Goal: Task Accomplishment & Management: Use online tool/utility

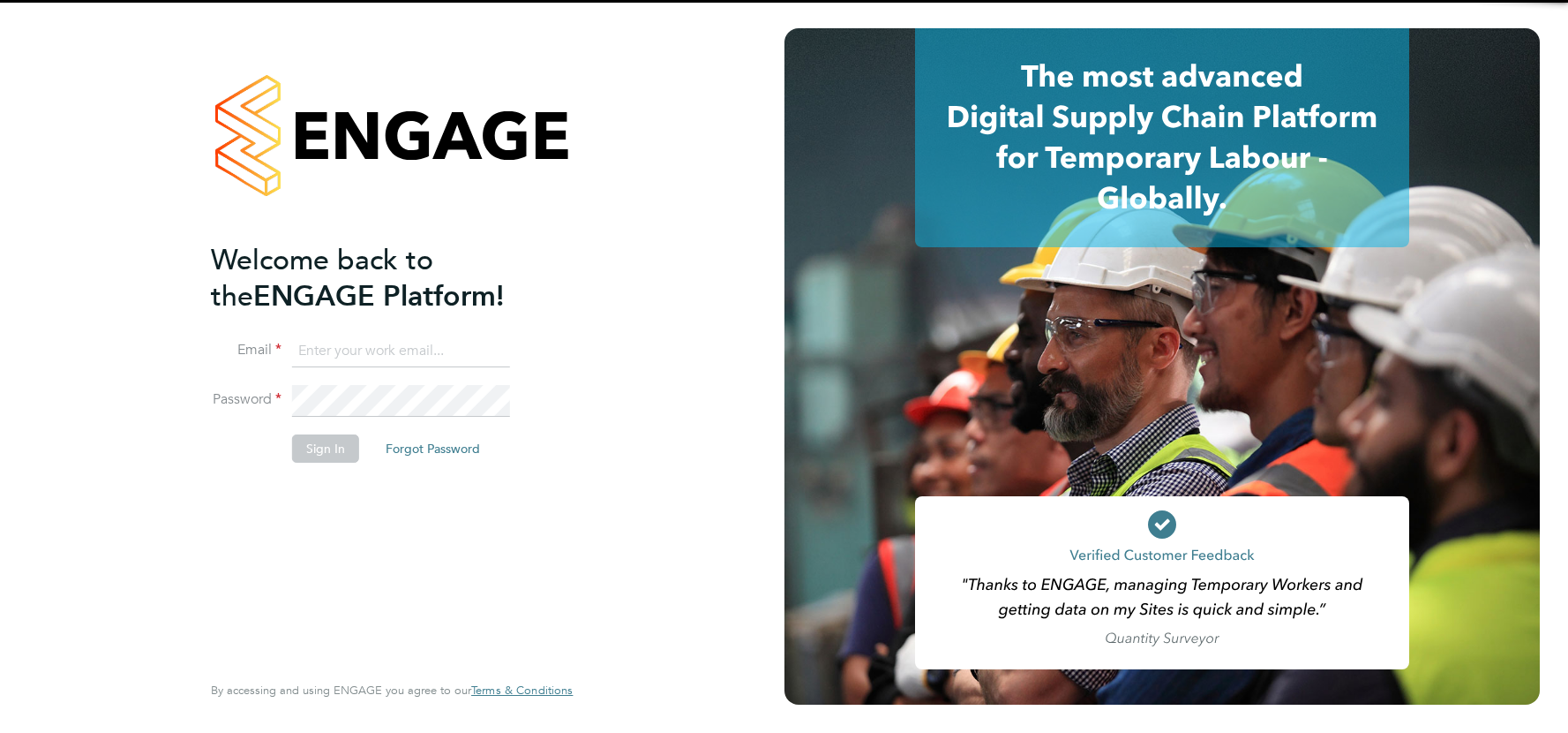
drag, startPoint x: 436, startPoint y: 333, endPoint x: 425, endPoint y: 344, distance: 15.6
click at [425, 344] on input at bounding box center [401, 351] width 218 height 32
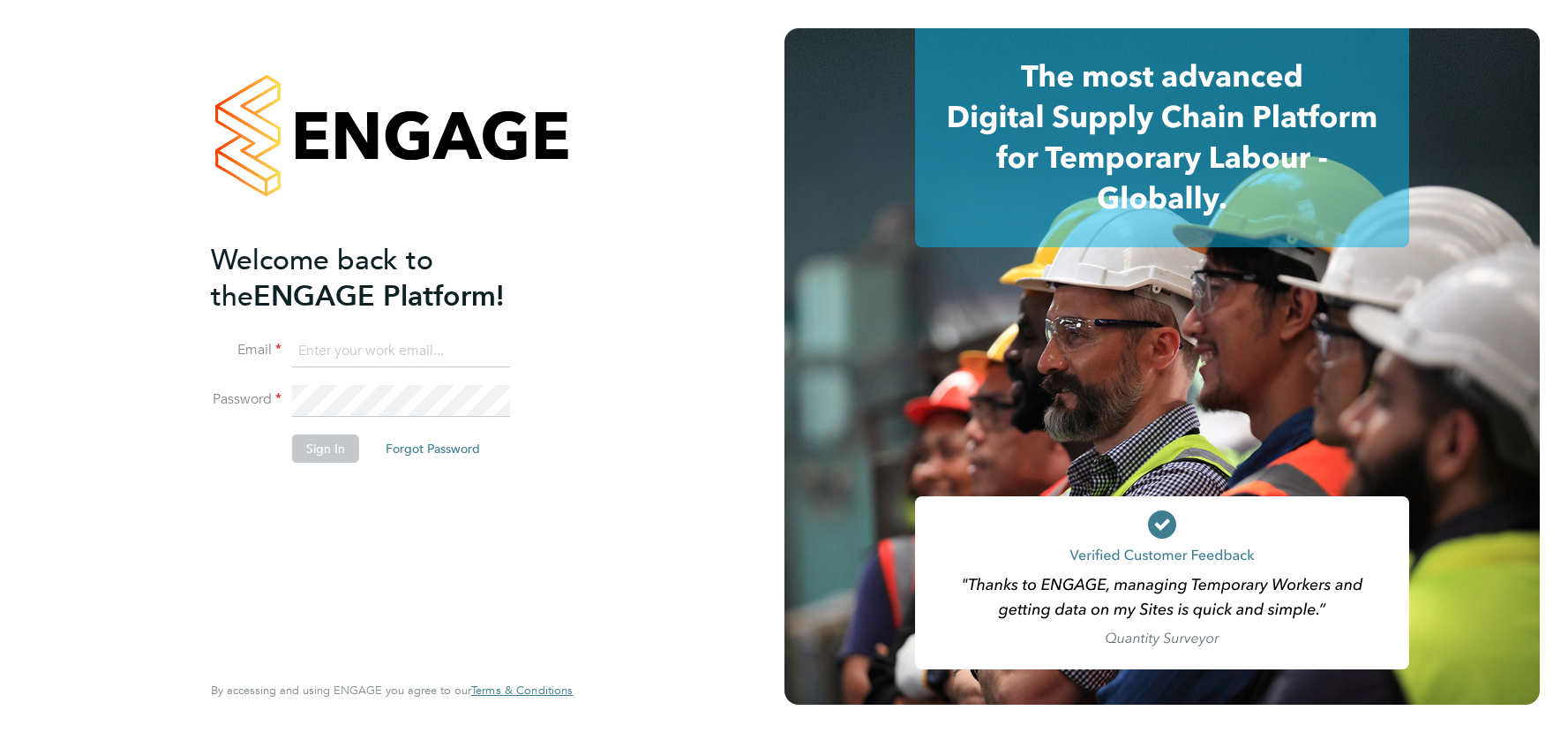
click at [410, 358] on input at bounding box center [401, 351] width 218 height 32
type input "csi.admin@uk.g4s.com"
click at [325, 448] on button "Sign In" at bounding box center [325, 448] width 67 height 28
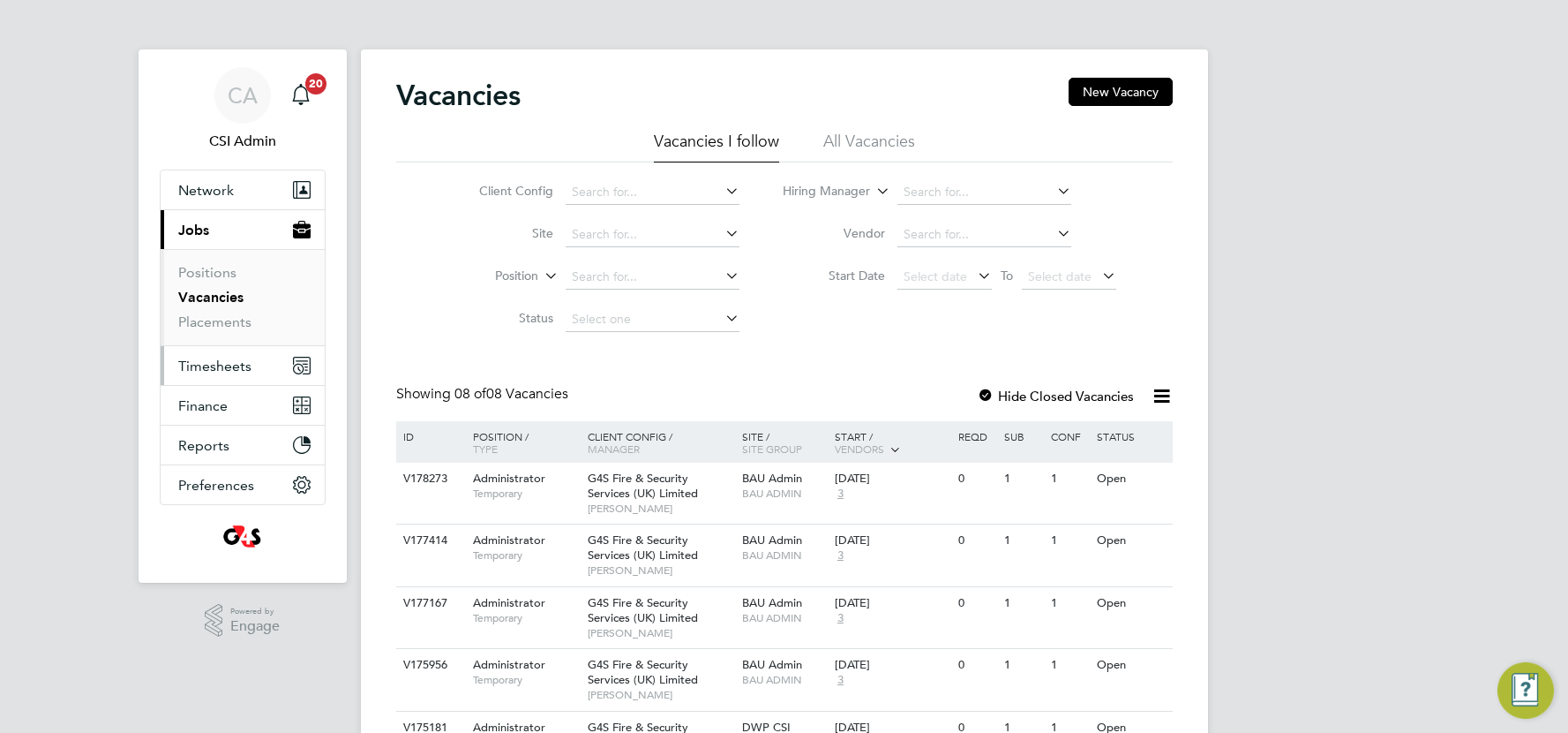
click at [212, 369] on span "Timesheets" at bounding box center [214, 366] width 73 height 17
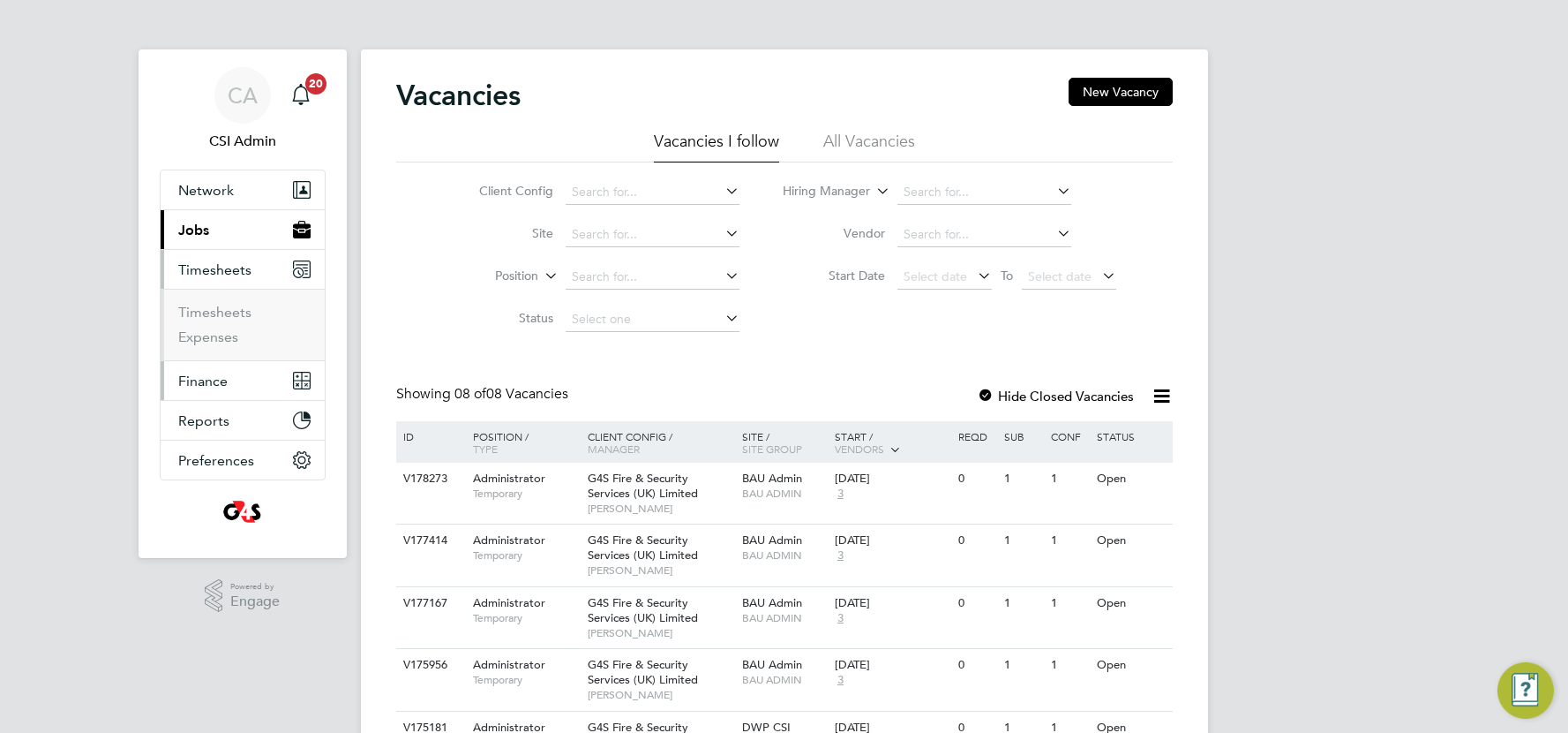
click at [208, 375] on span "Finance" at bounding box center [202, 380] width 50 height 17
click at [215, 267] on span "Timesheets" at bounding box center [214, 269] width 73 height 17
click at [202, 311] on link "Timesheets" at bounding box center [214, 312] width 73 height 17
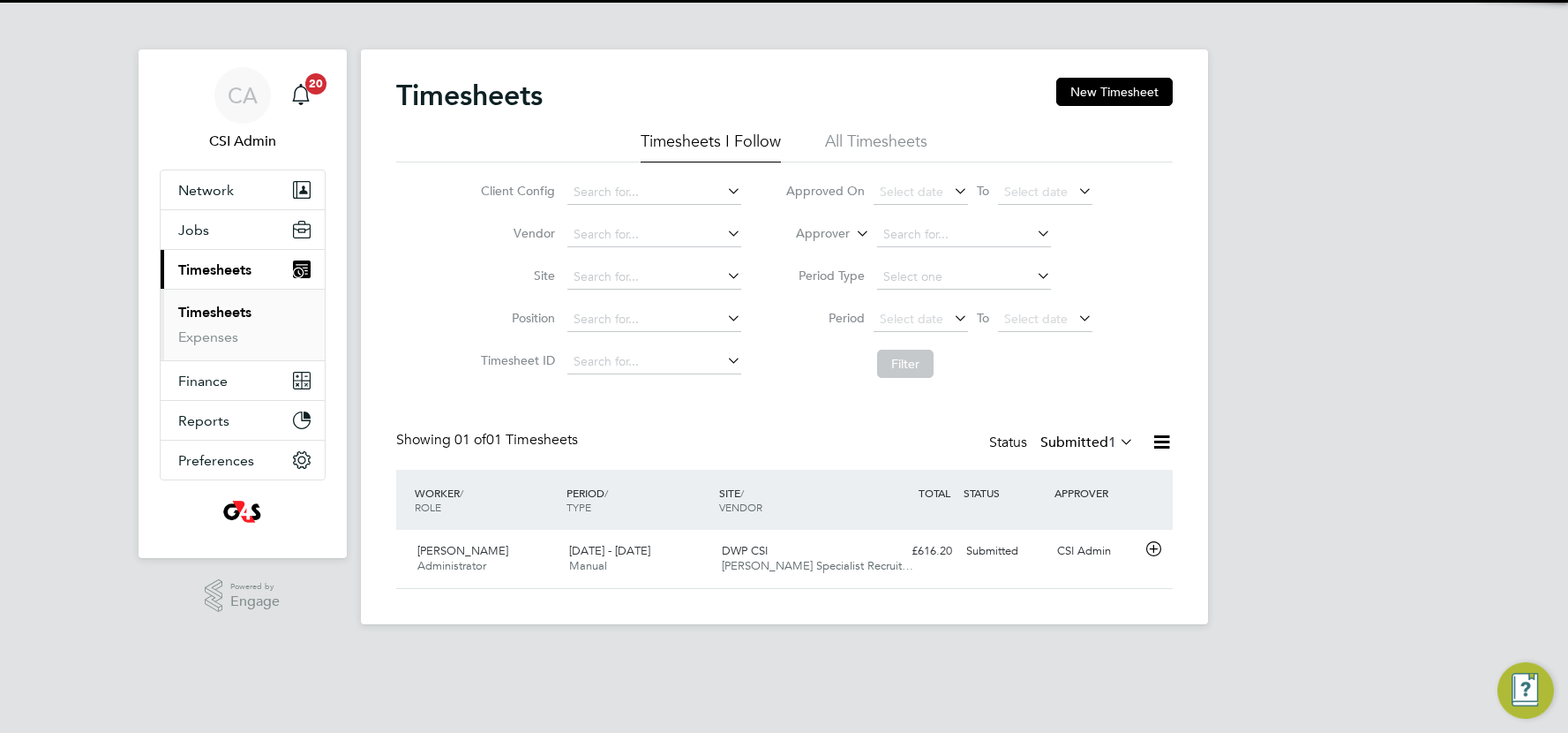
scroll to position [43, 153]
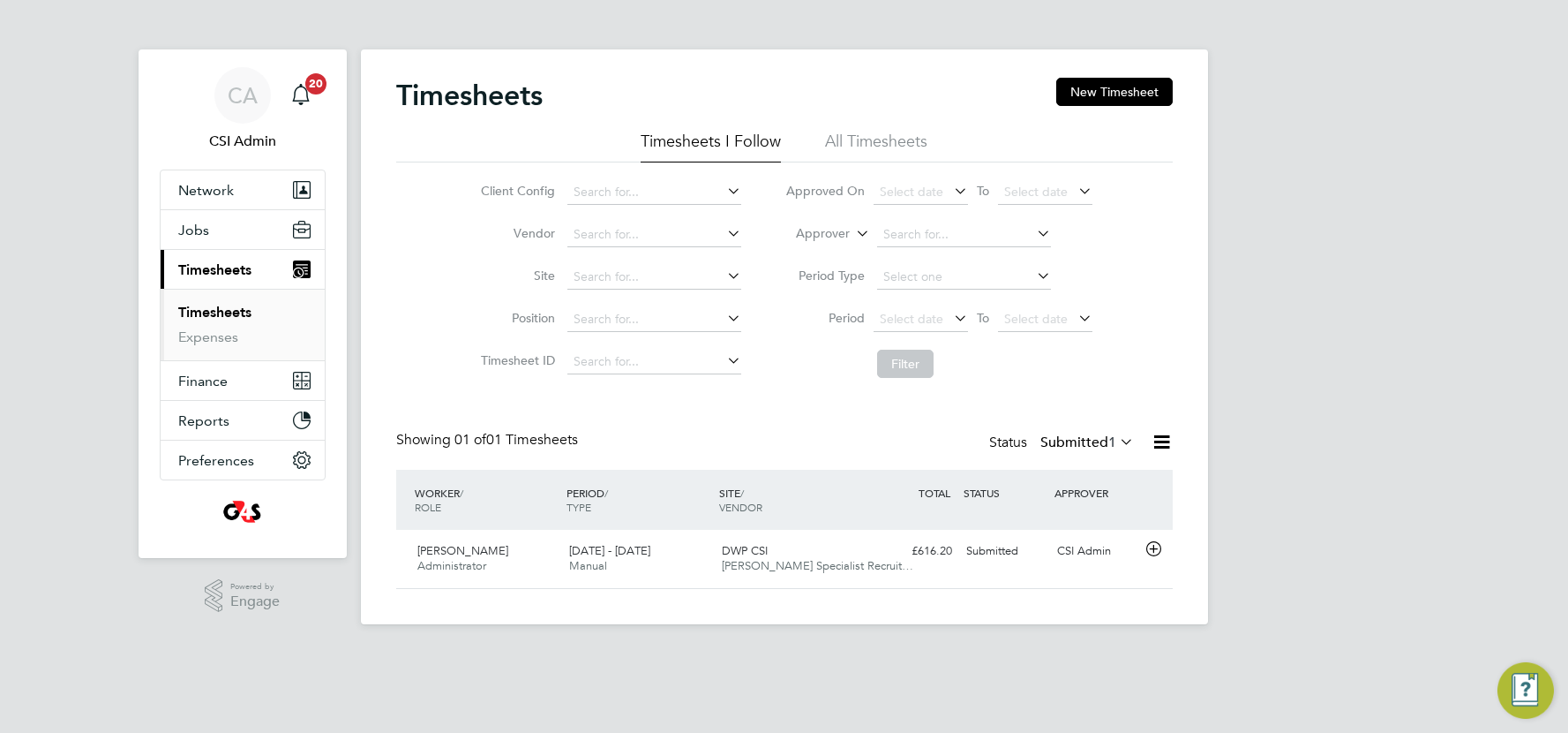
click at [1117, 441] on icon at bounding box center [1117, 441] width 0 height 24
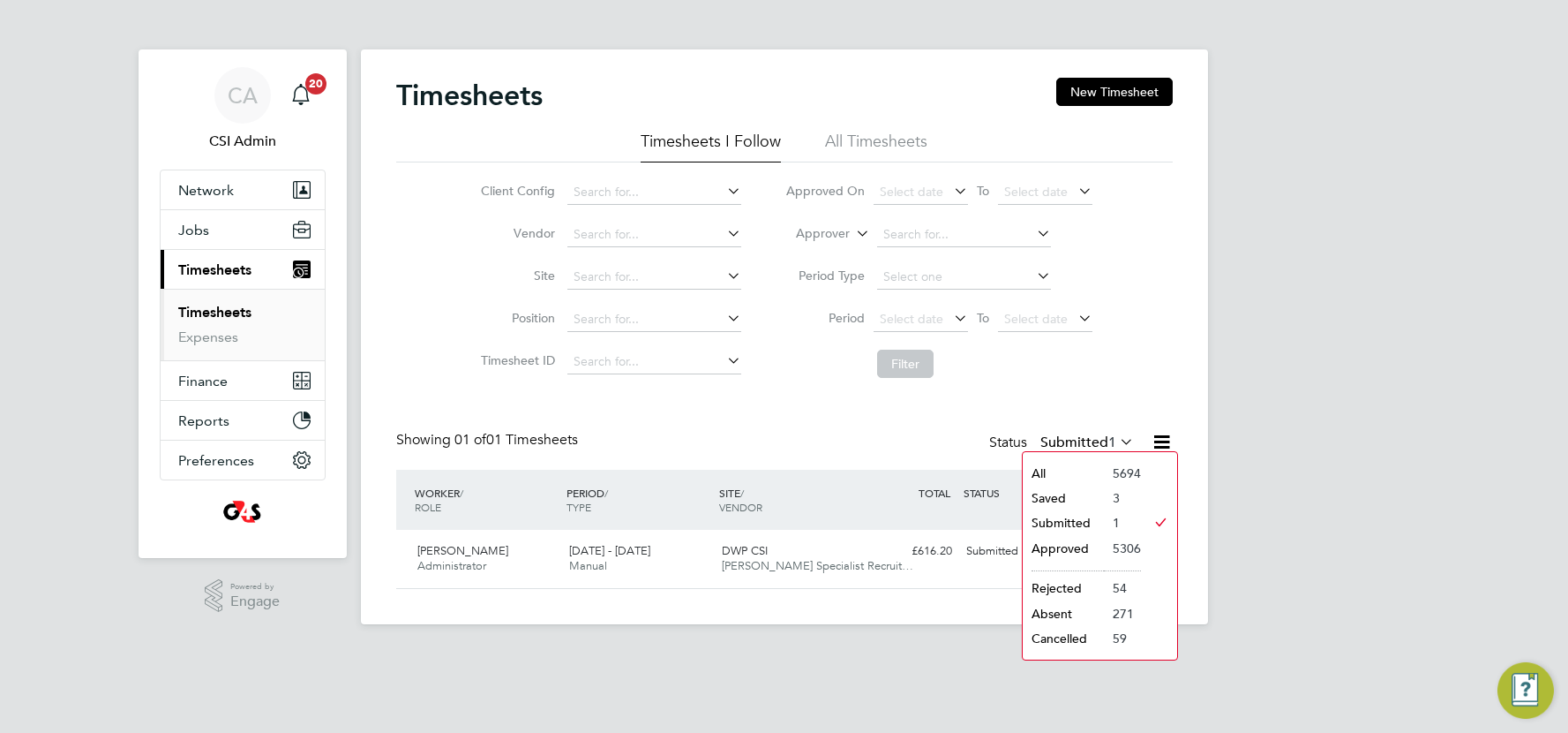
click at [1049, 547] on li "Approved" at bounding box center [1063, 547] width 81 height 24
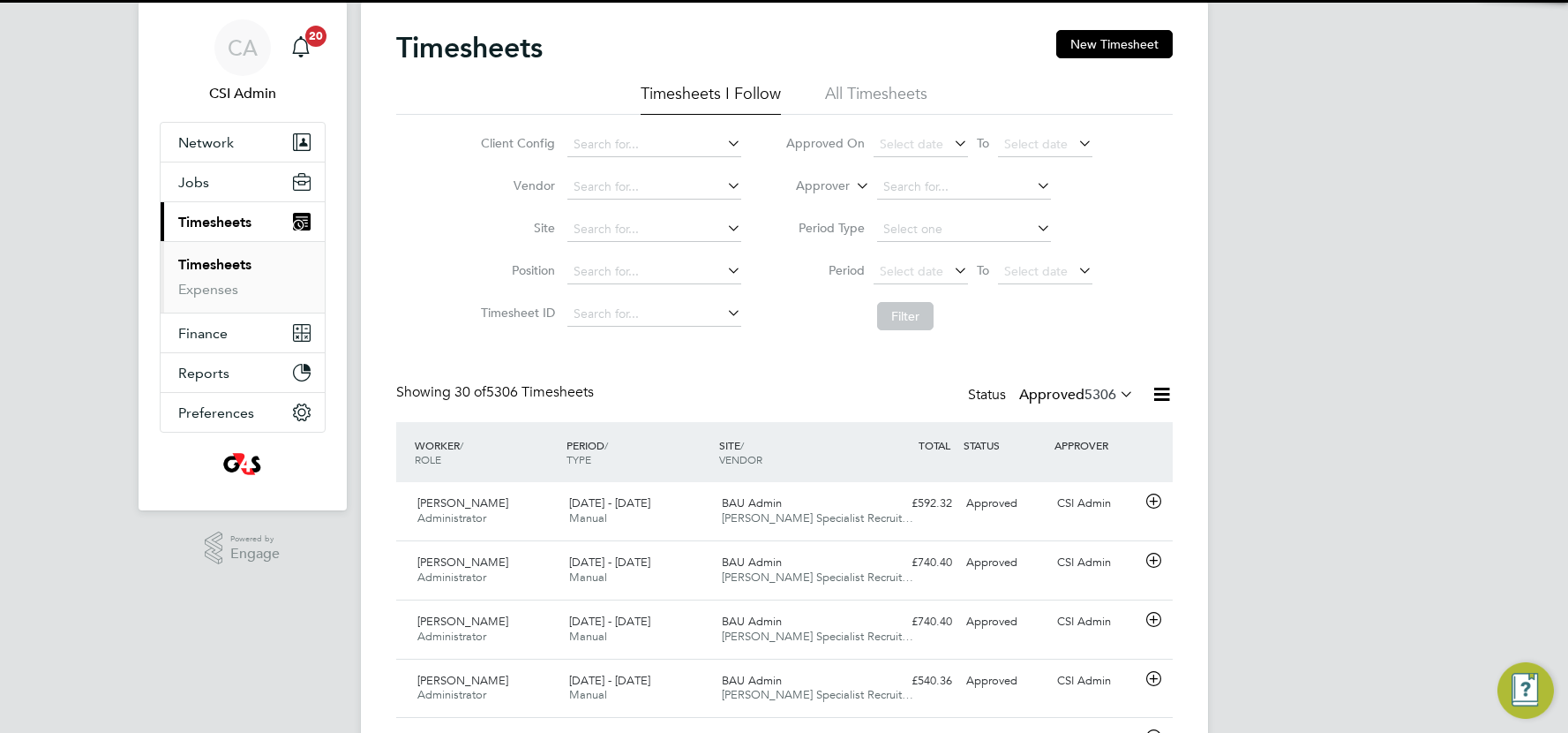
scroll to position [0, 0]
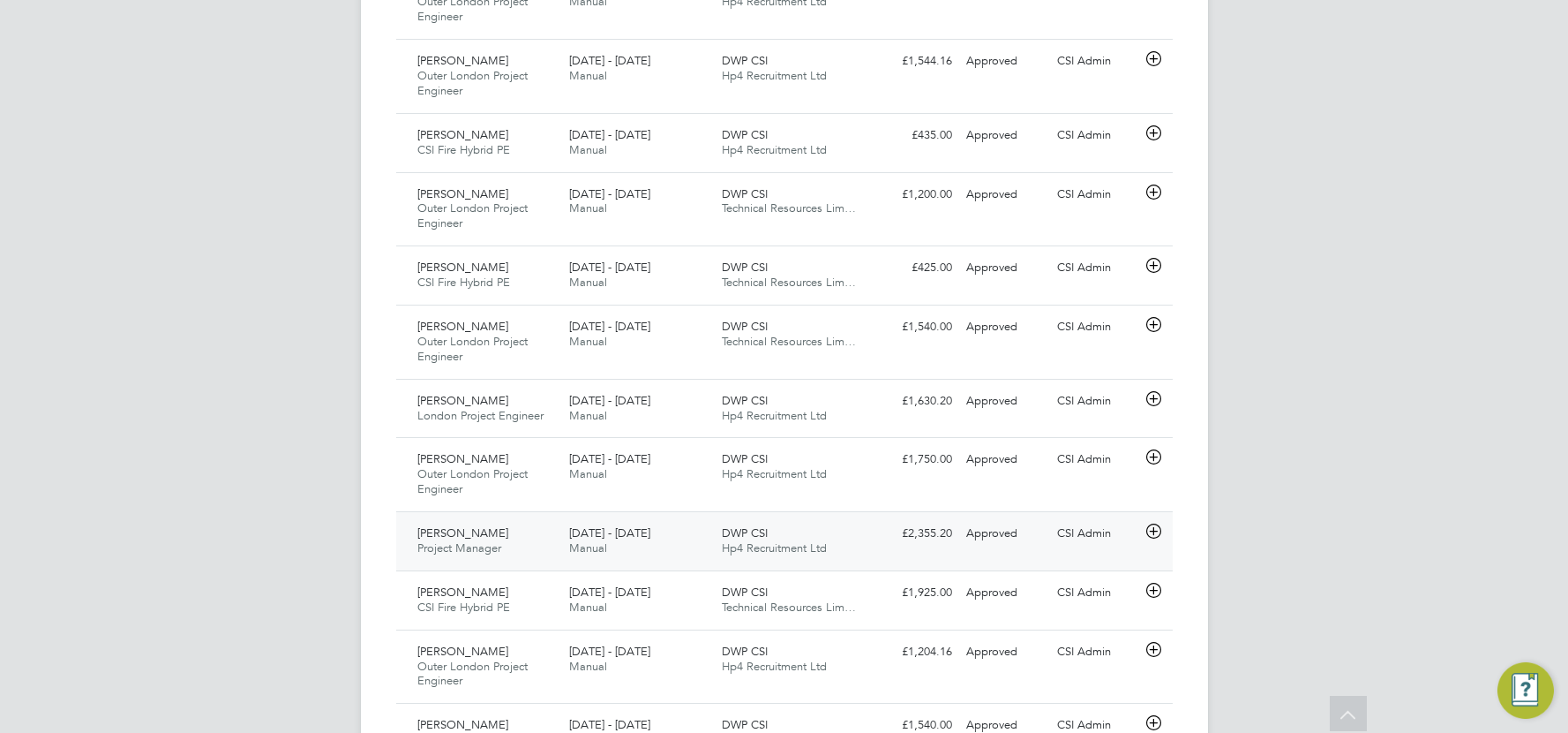
click at [908, 559] on div "[PERSON_NAME] Project Manager [DATE] - [DATE] [DATE] - [DATE] Manual DWP CSI Hp…" at bounding box center [784, 540] width 777 height 60
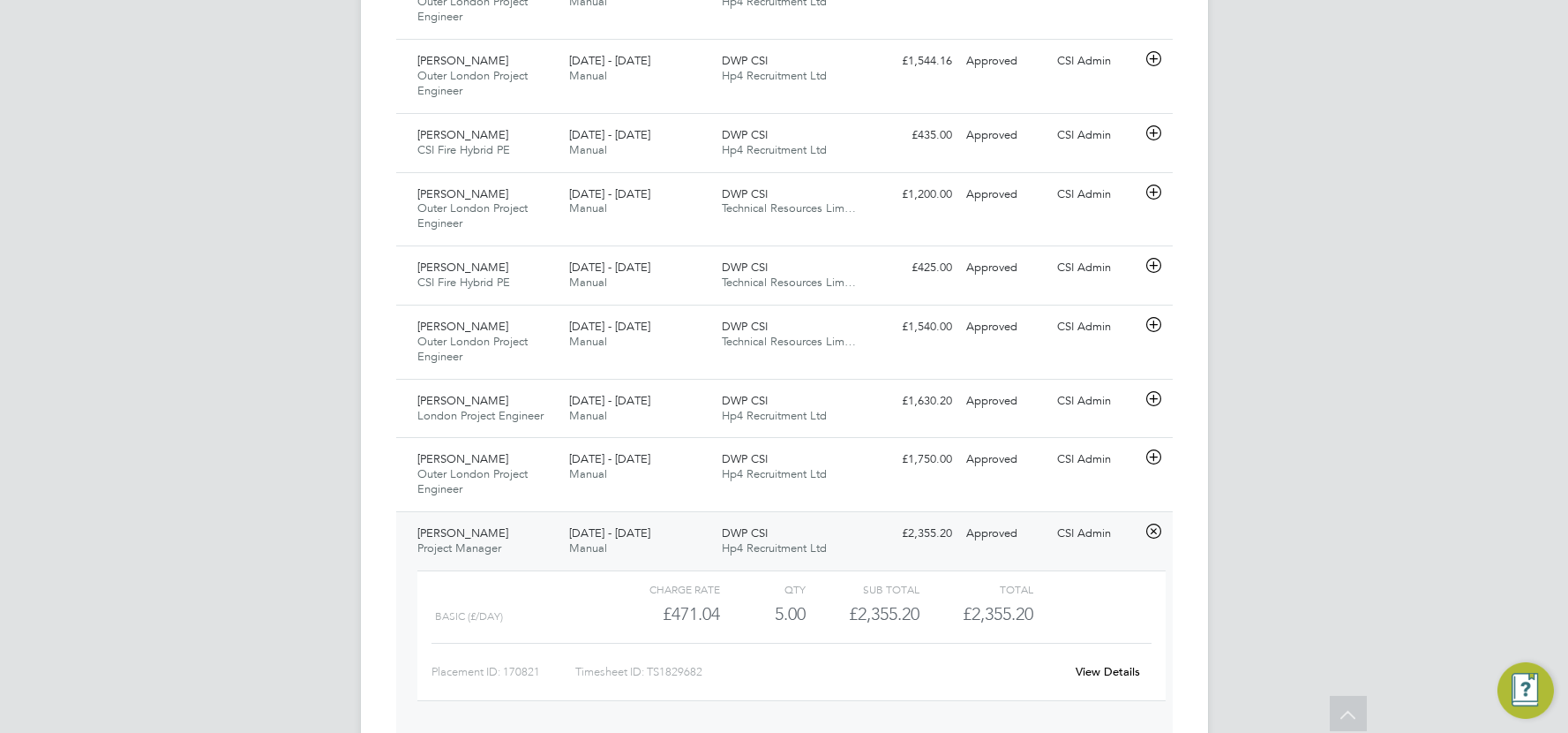
click at [1109, 668] on link "View Details" at bounding box center [1108, 670] width 64 height 15
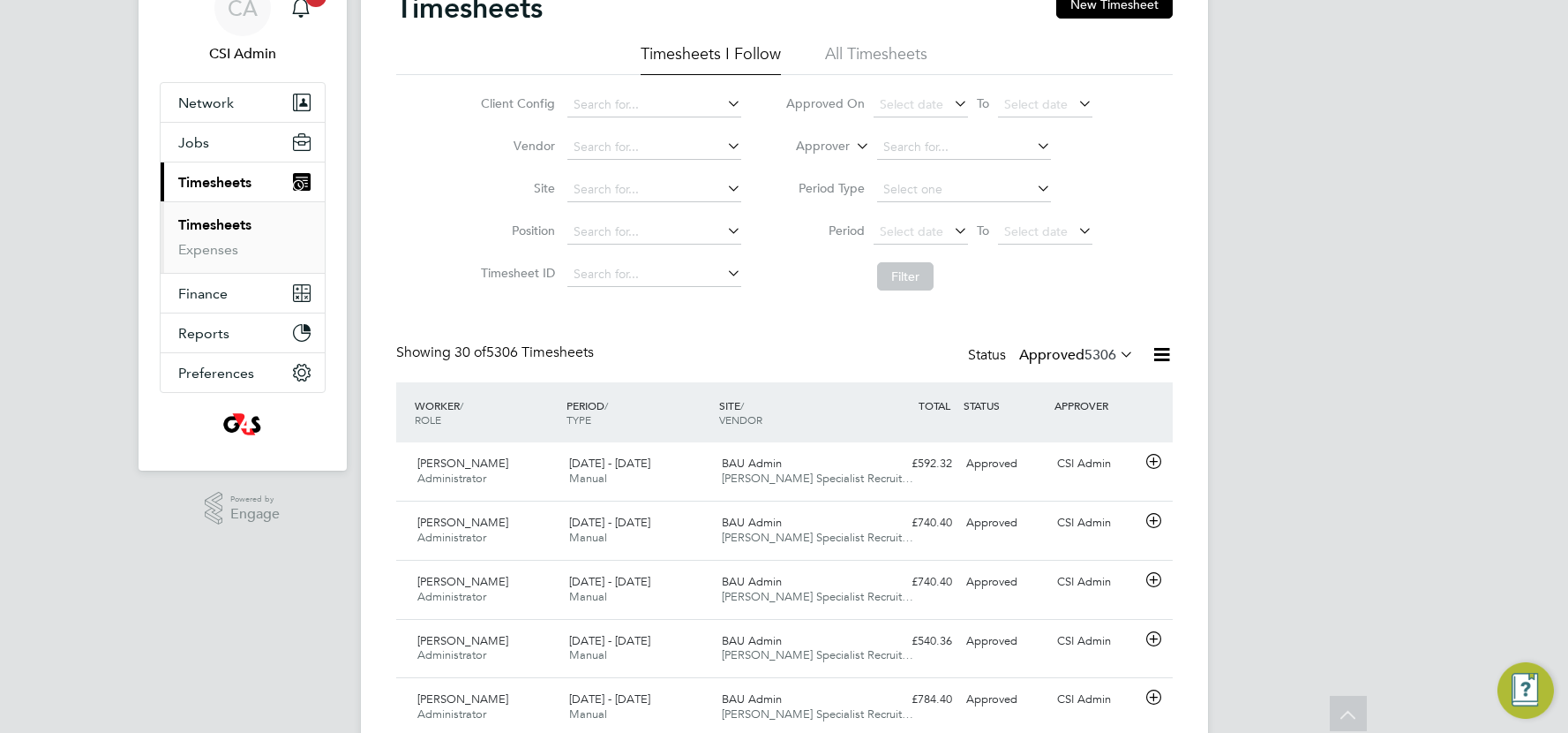
scroll to position [43, 0]
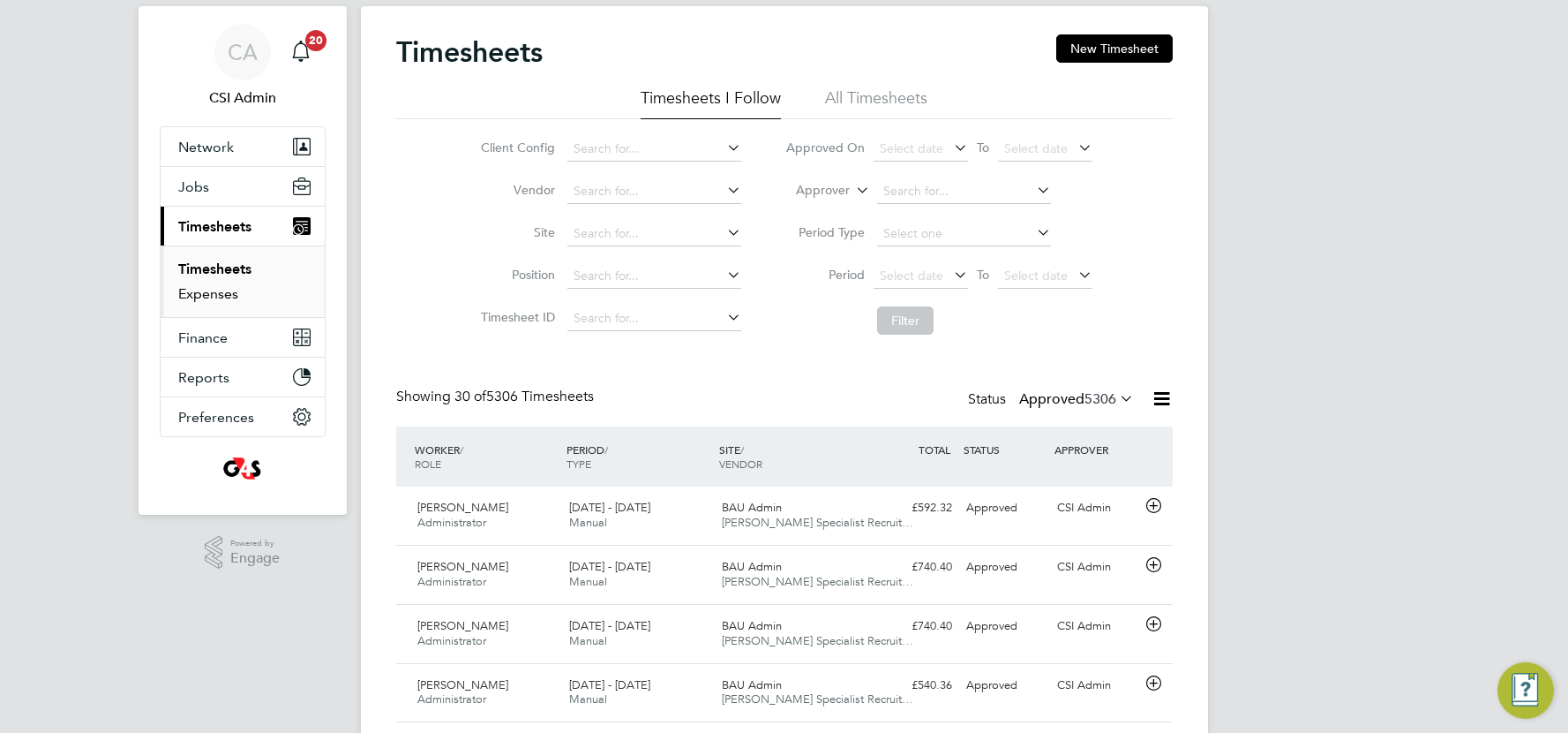
click at [215, 293] on link "Expenses" at bounding box center [207, 293] width 60 height 17
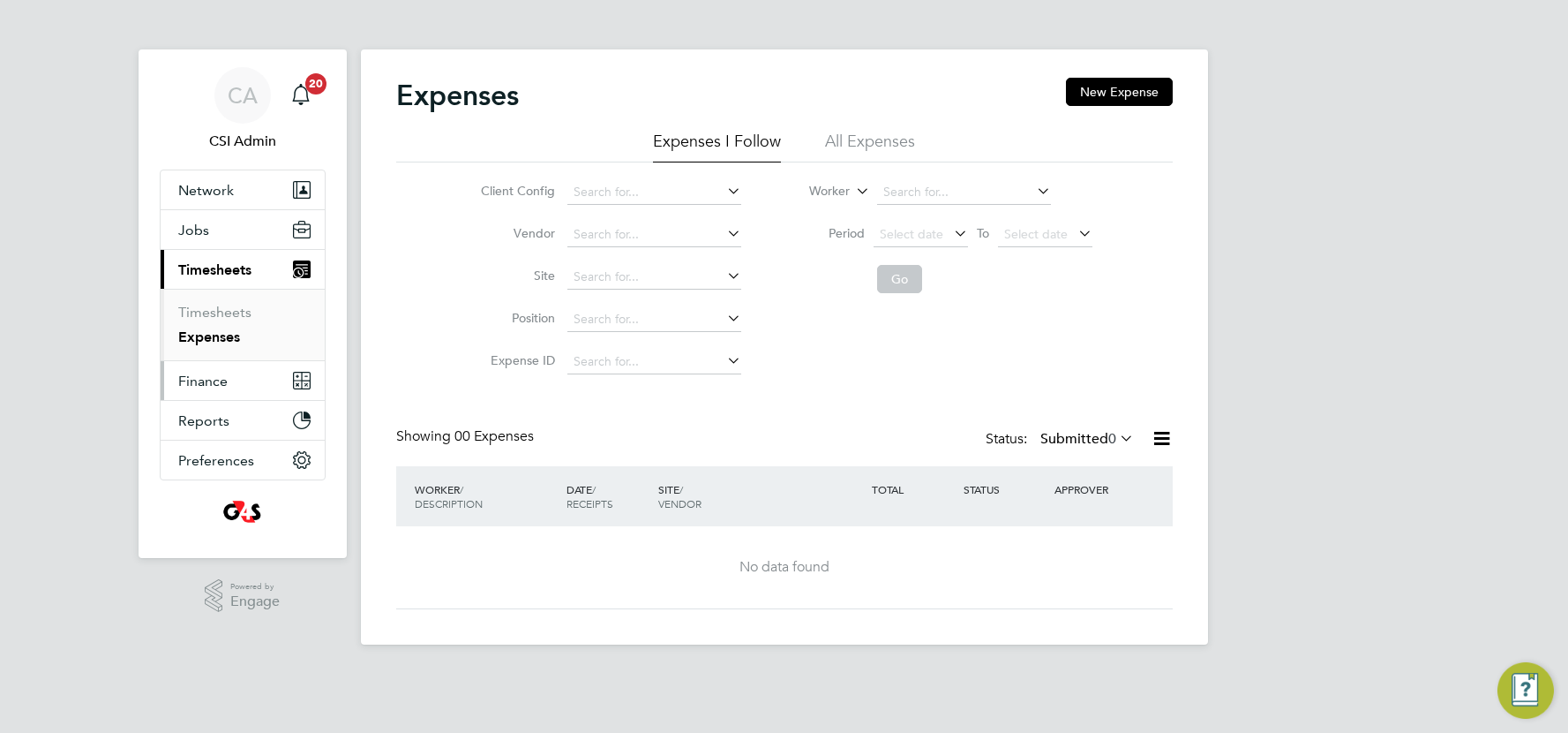
click at [213, 384] on span "Finance" at bounding box center [202, 380] width 50 height 17
click at [212, 354] on link "Invoices & Credit Notes" at bounding box center [233, 360] width 110 height 34
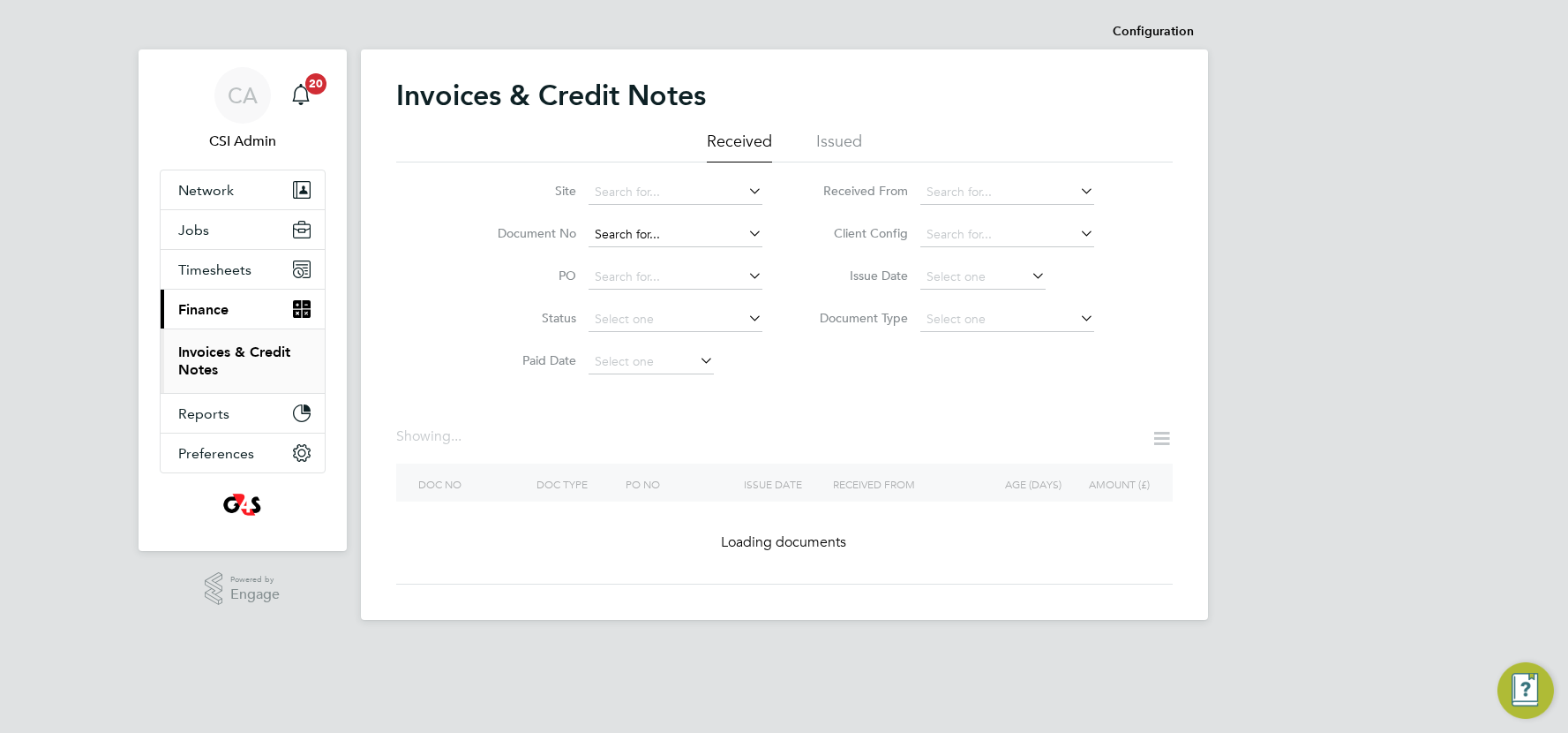
click at [623, 232] on input at bounding box center [676, 235] width 174 height 24
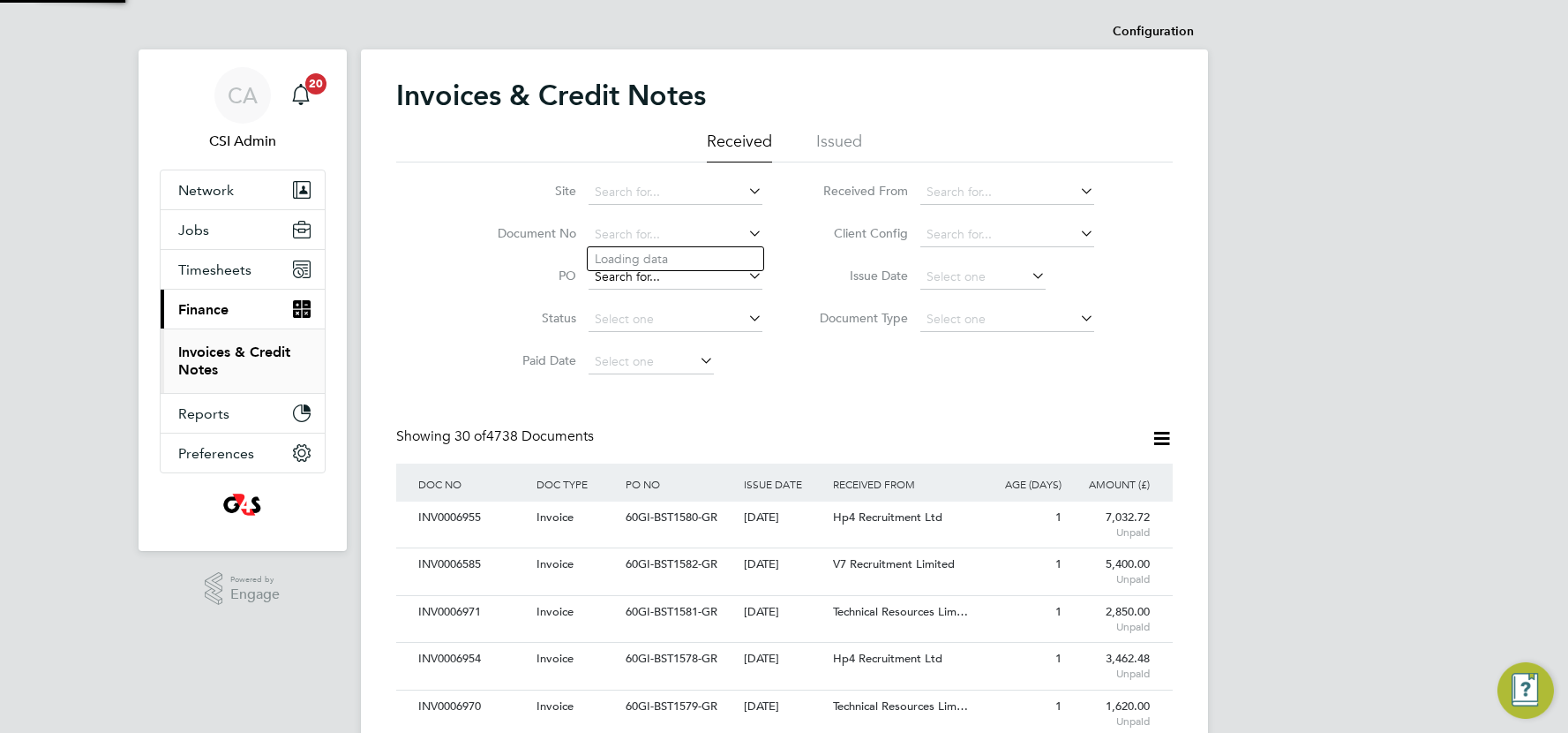
scroll to position [32, 119]
type input "CRN0000006"
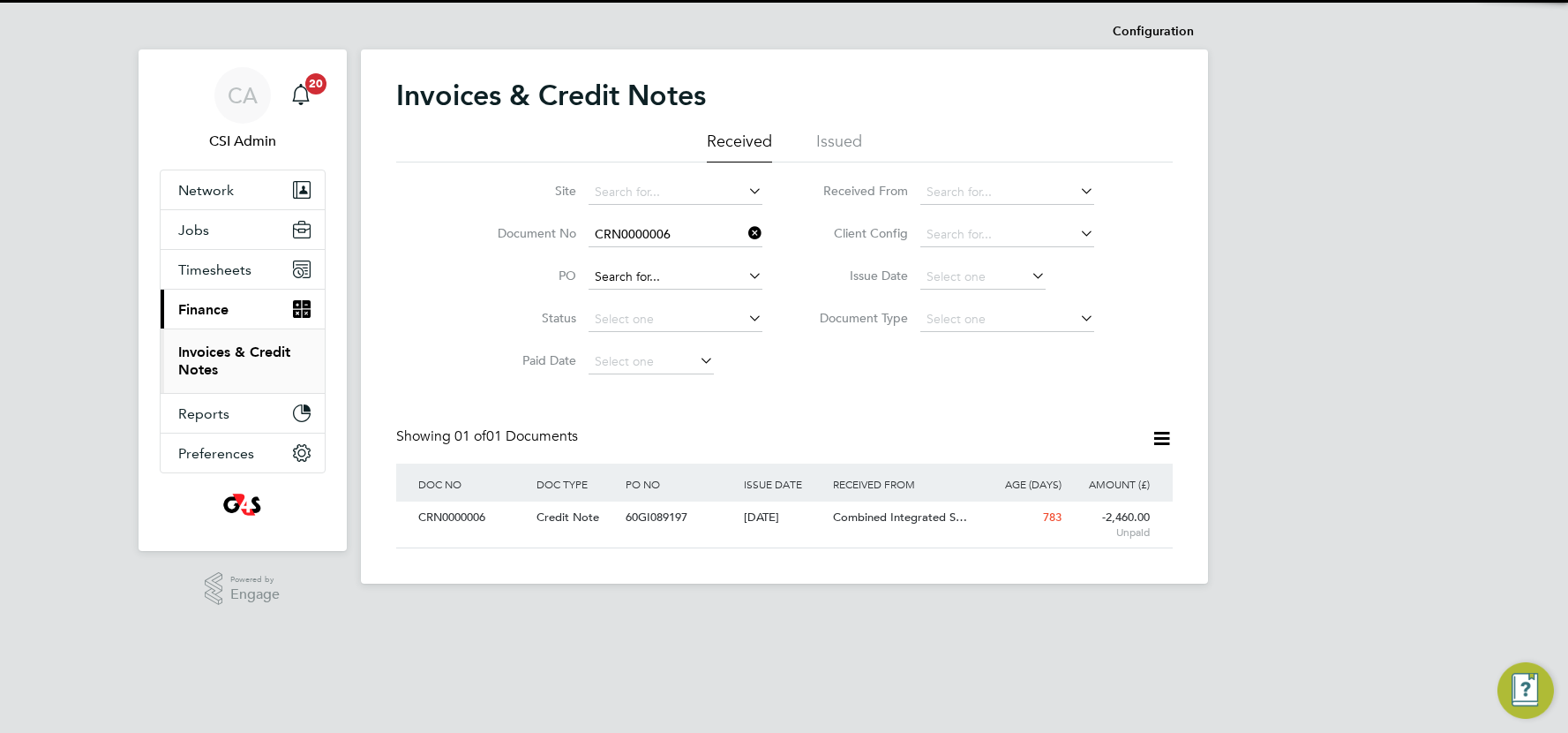
click at [616, 278] on input at bounding box center [676, 277] width 174 height 24
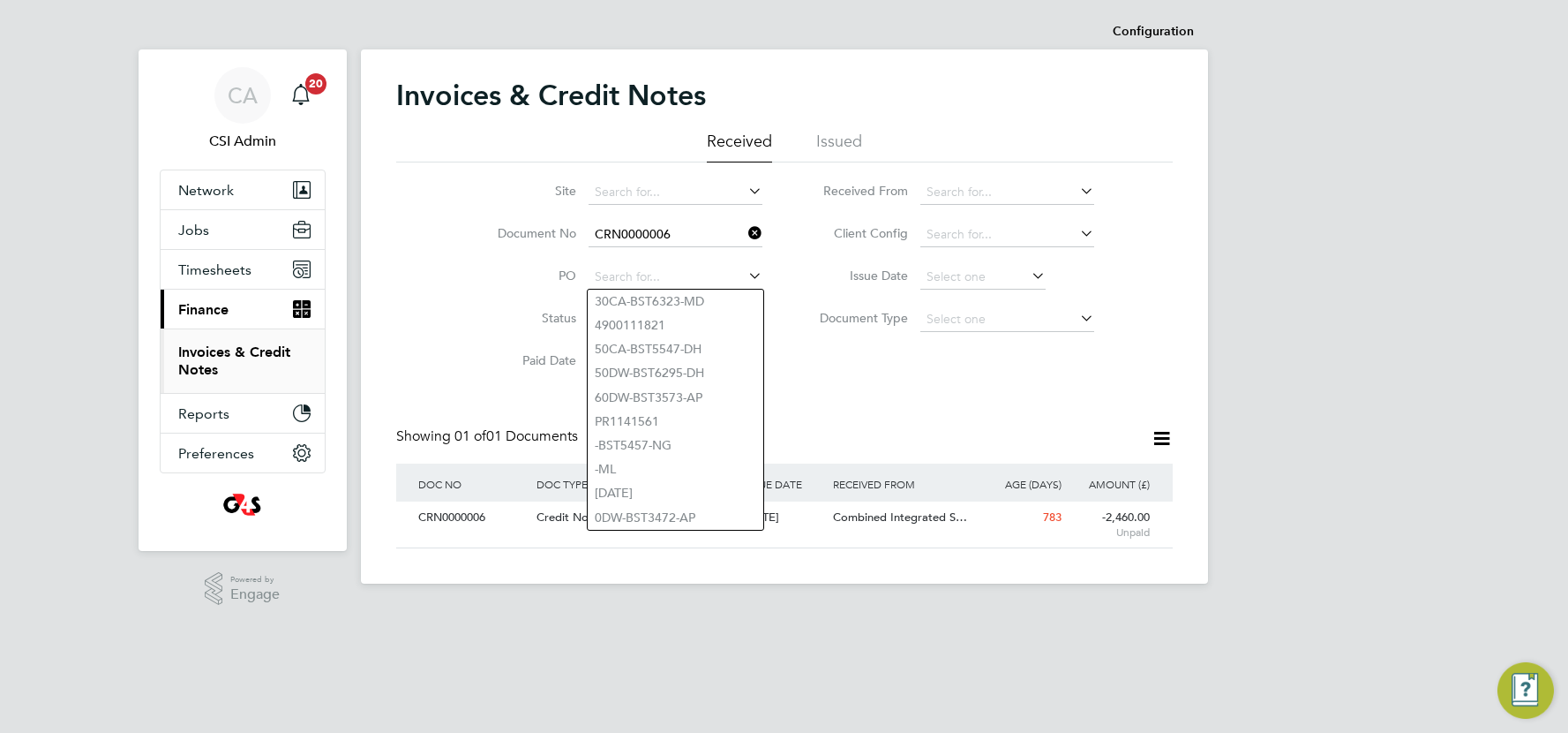
click at [744, 233] on icon at bounding box center [744, 233] width 0 height 24
click at [695, 237] on input at bounding box center [676, 235] width 174 height 24
click at [650, 262] on li "PO" at bounding box center [618, 277] width 332 height 42
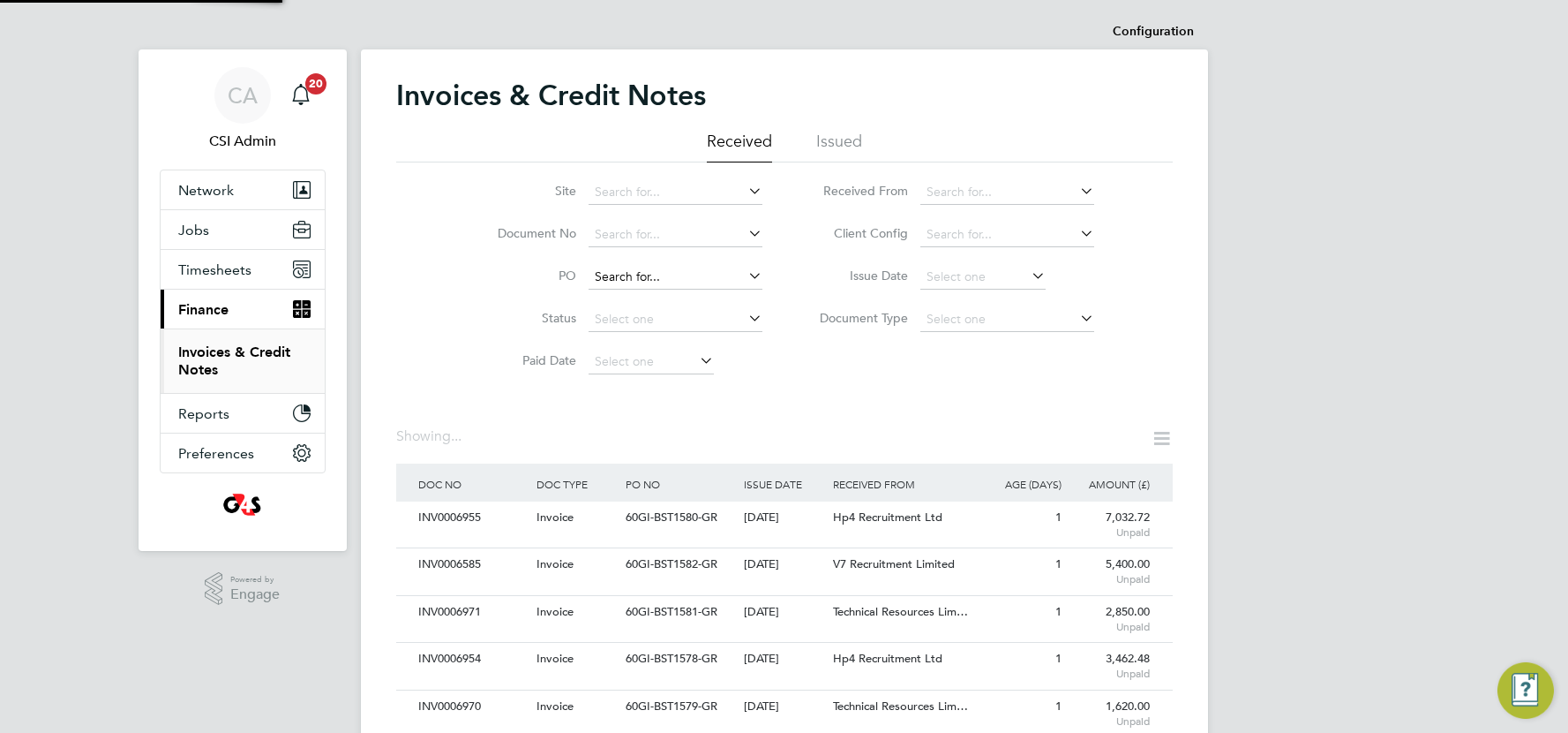
click at [652, 276] on input at bounding box center [676, 277] width 174 height 24
paste input "60GI-BST1583-GR"
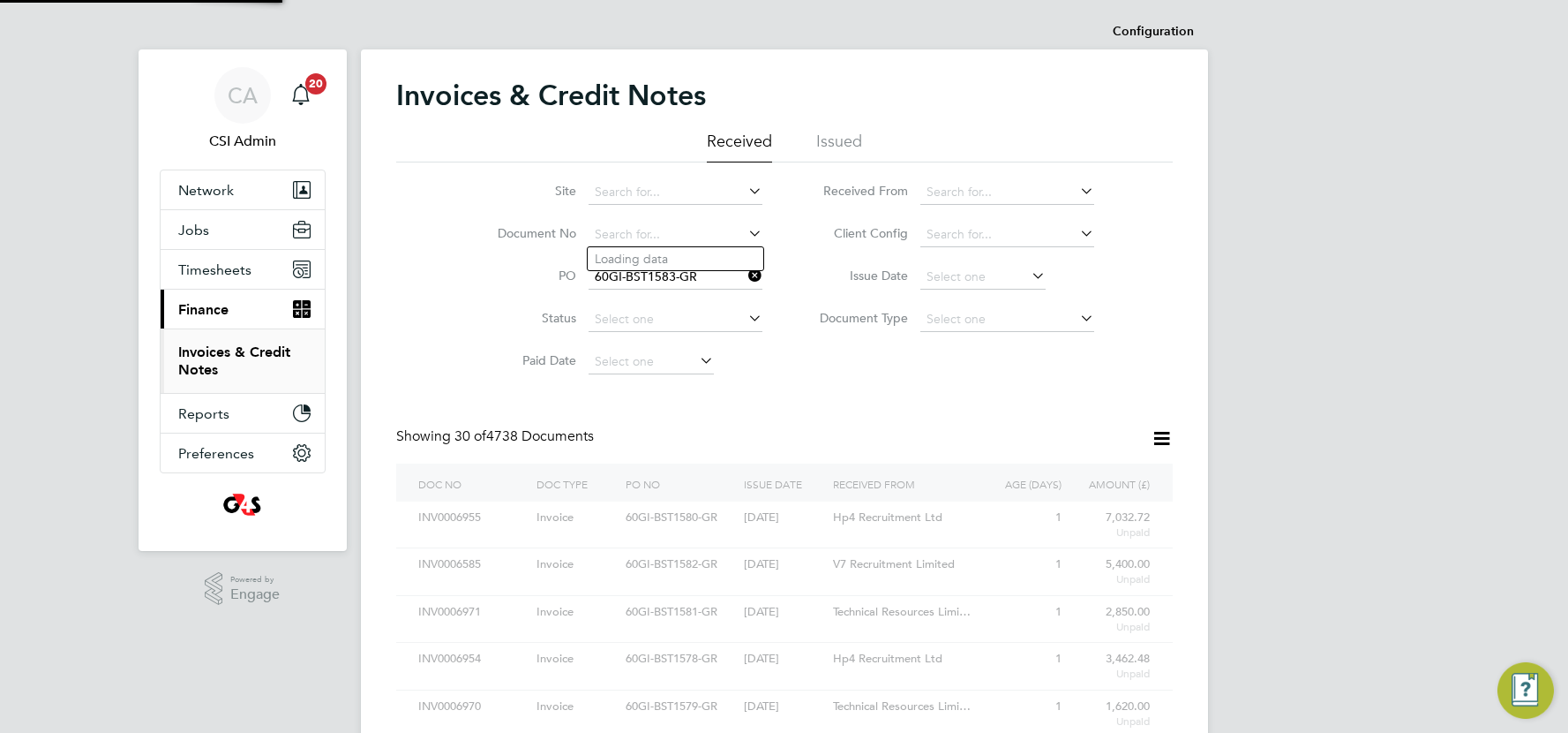
click at [651, 279] on input "60GI-BST1583-GR" at bounding box center [676, 277] width 174 height 24
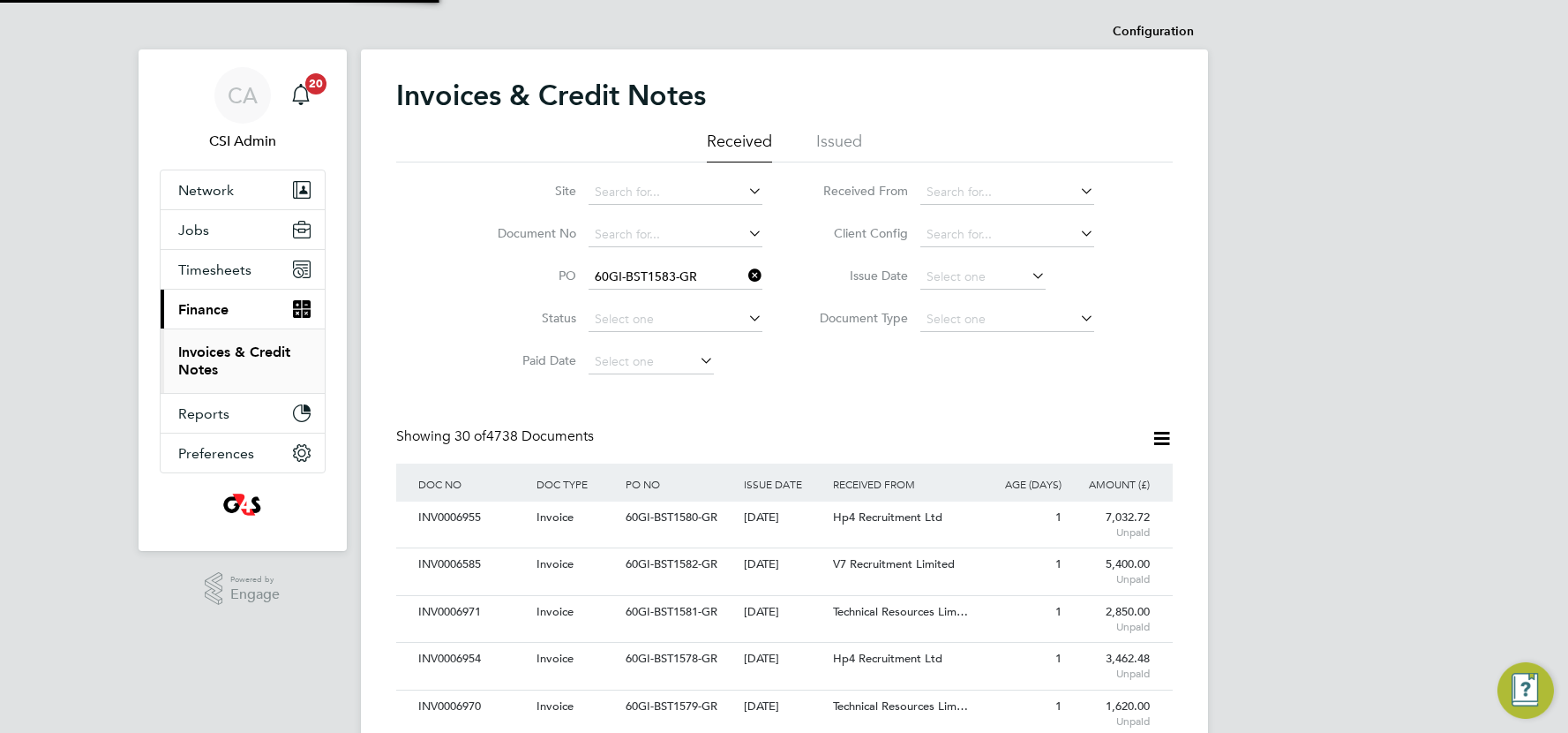
click at [707, 274] on input "60GI-BST1583-GR" at bounding box center [676, 277] width 174 height 24
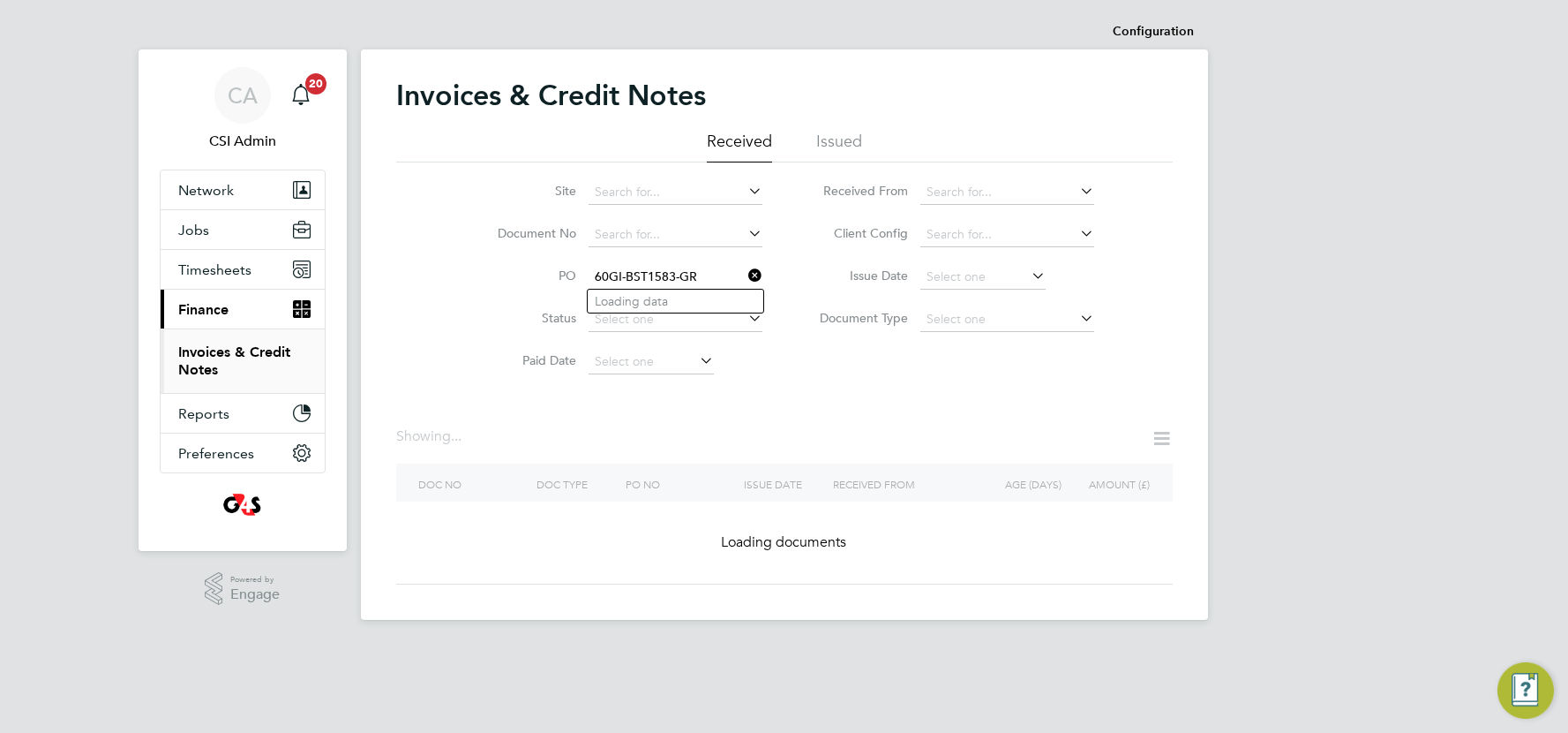
type input "60GI-BST1583-GR"
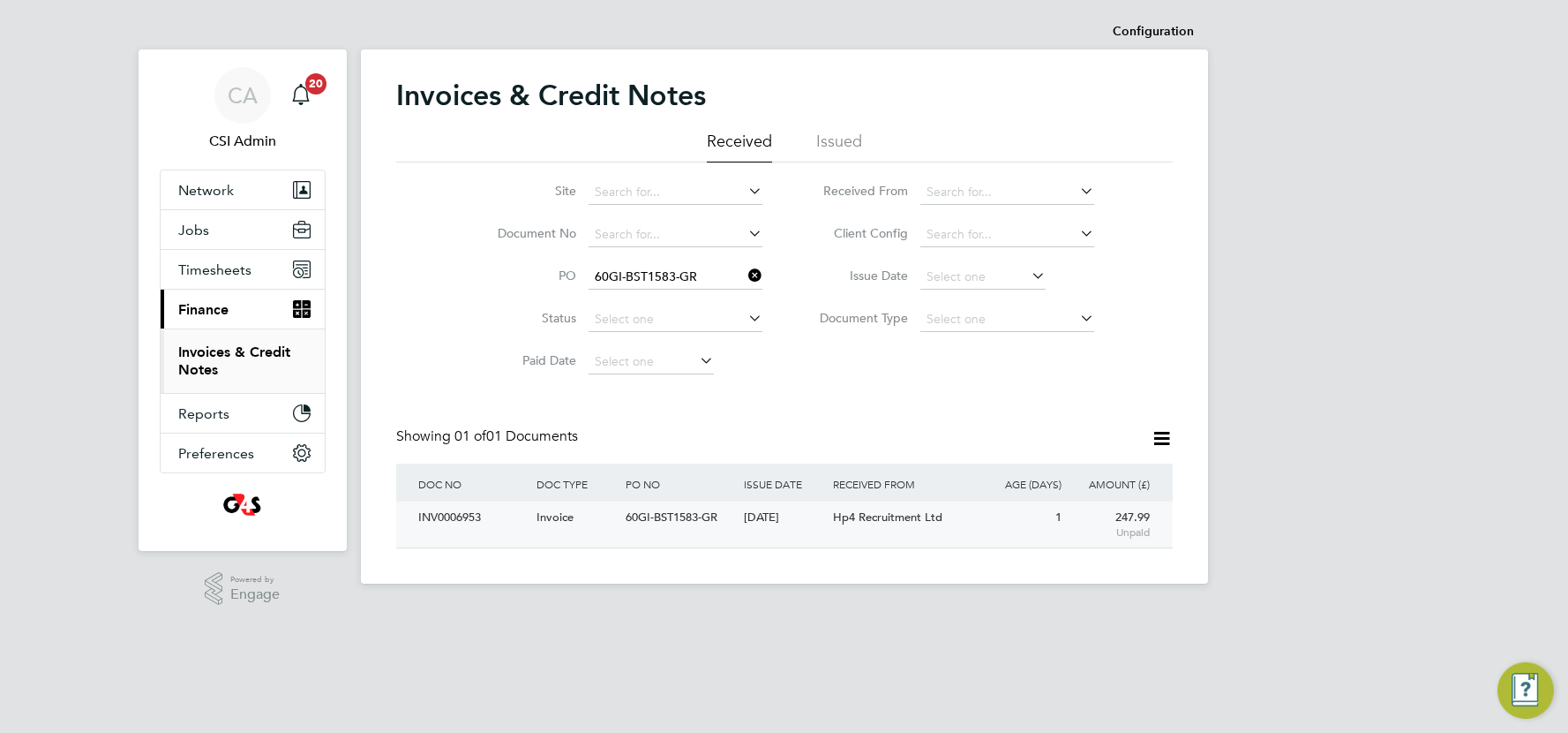
click at [770, 505] on div "[DATE]" at bounding box center [784, 517] width 89 height 32
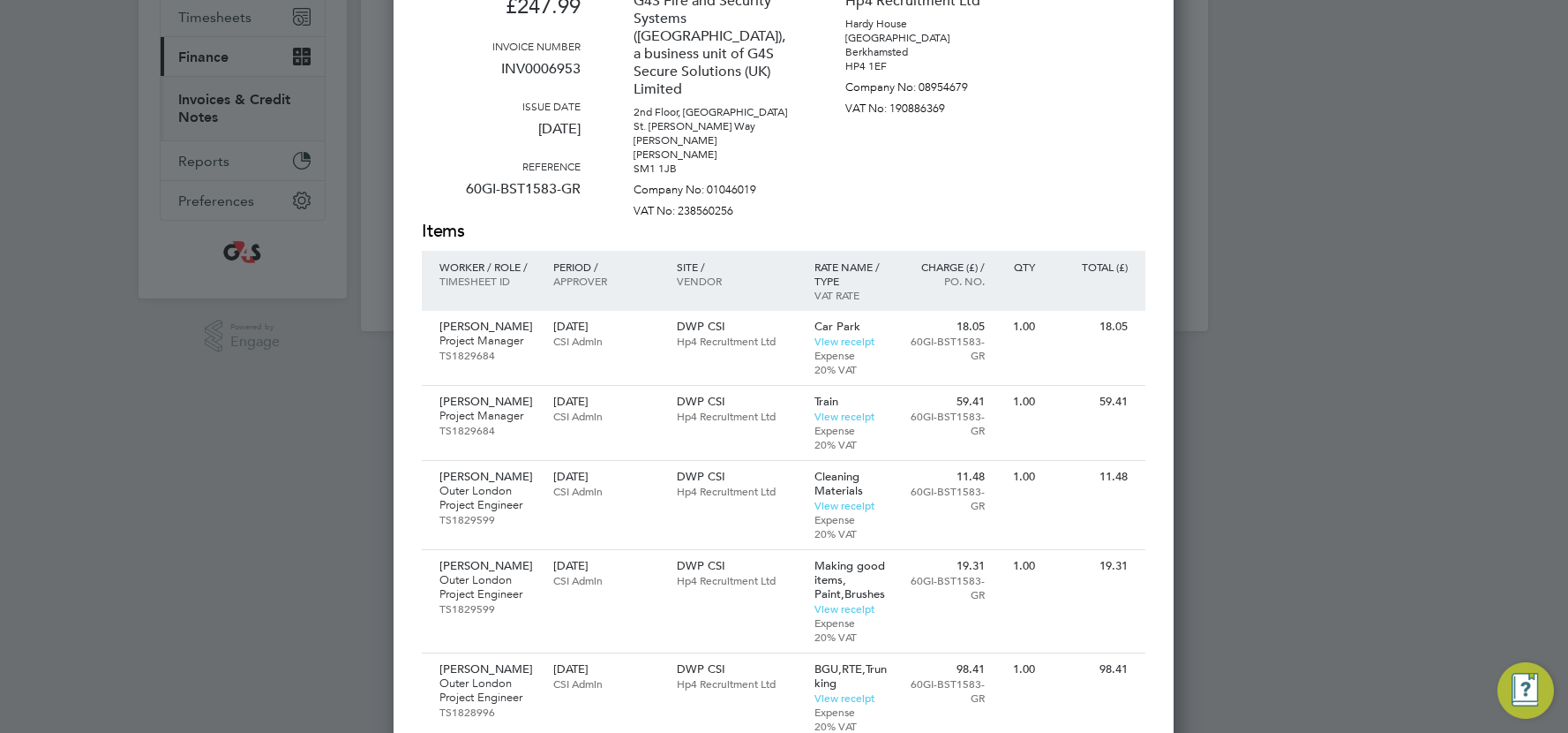
scroll to position [14, 0]
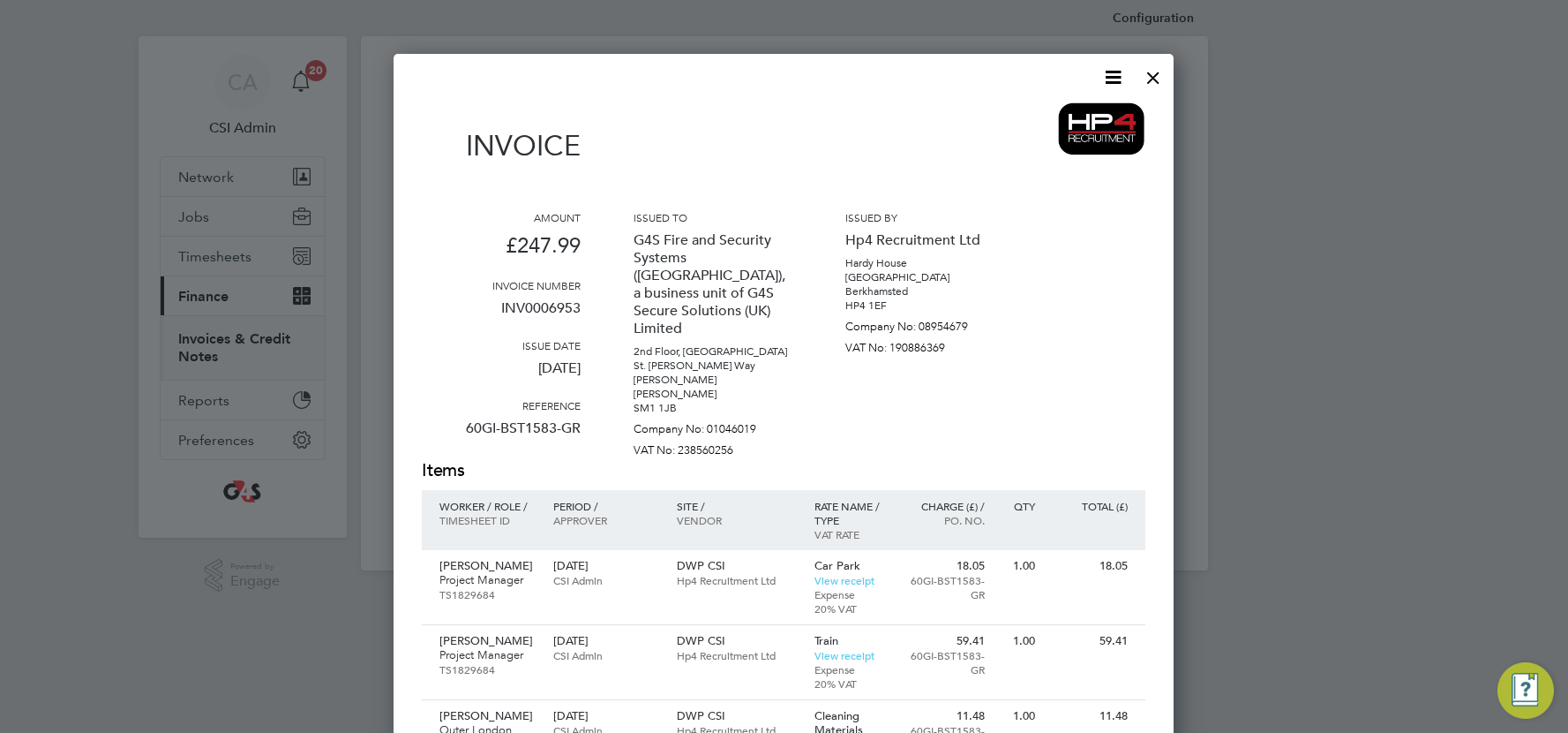
click at [1157, 73] on div at bounding box center [1153, 73] width 32 height 32
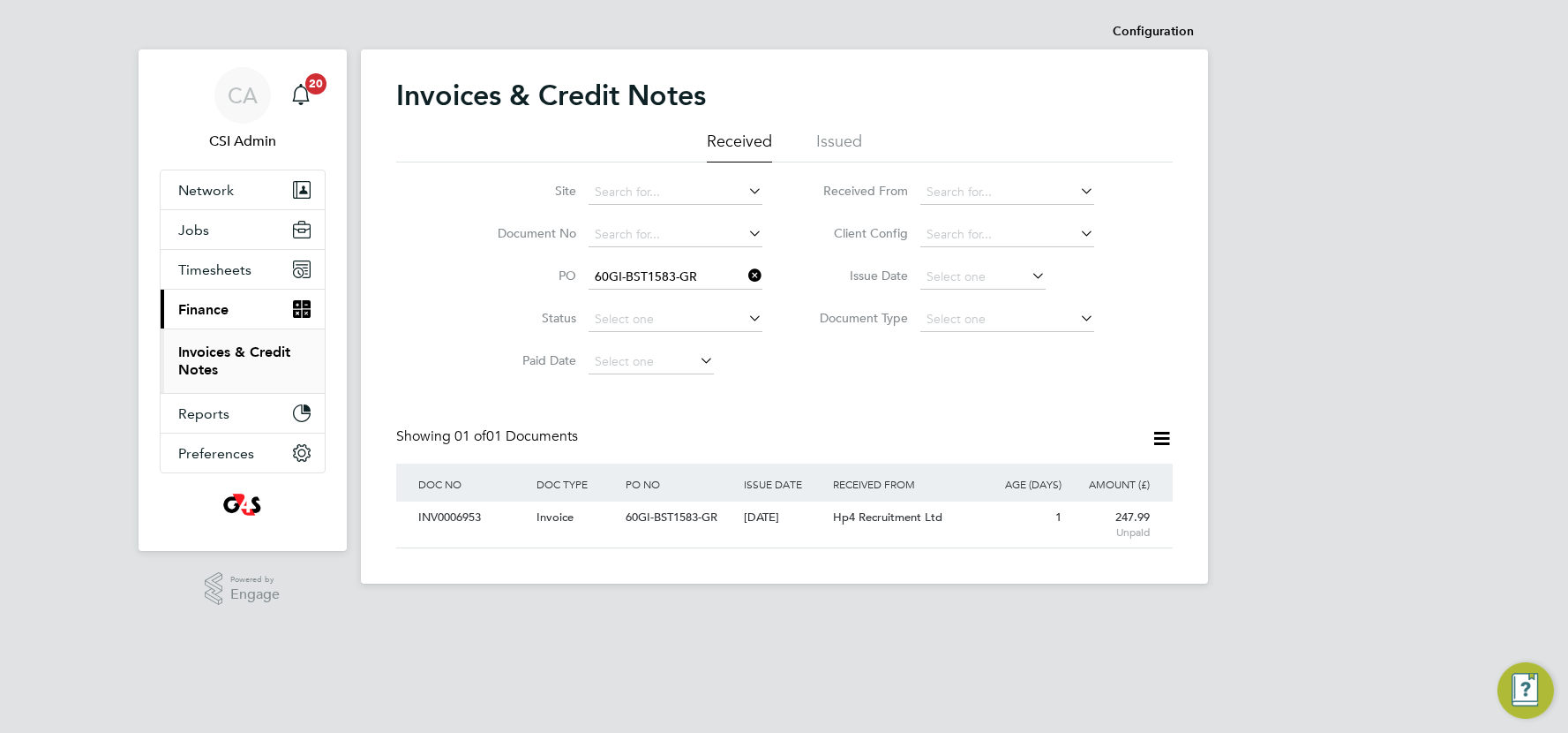
drag, startPoint x: 754, startPoint y: 275, endPoint x: 664, endPoint y: 274, distance: 90.0
click at [744, 276] on icon at bounding box center [744, 275] width 0 height 24
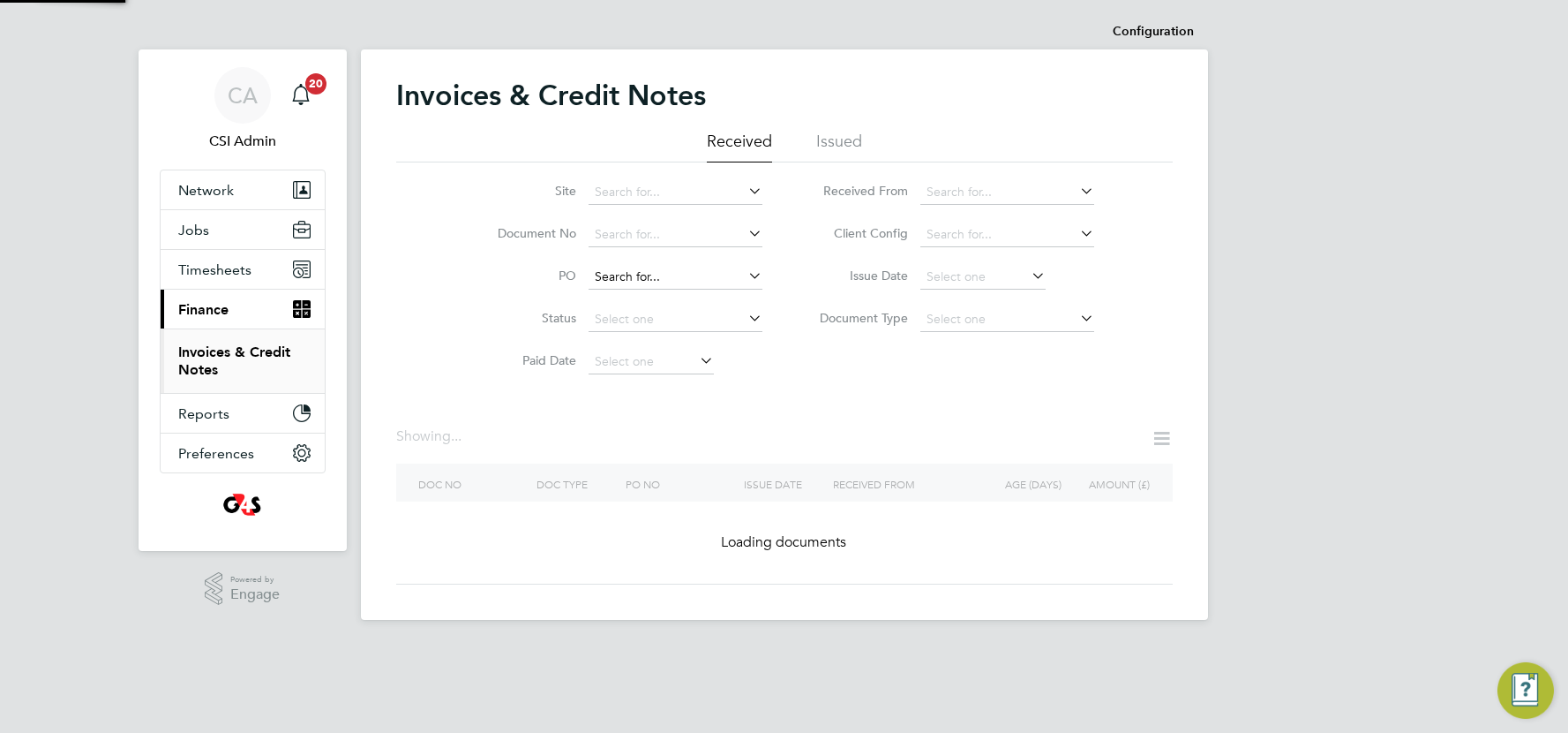
click at [650, 273] on input at bounding box center [676, 277] width 174 height 24
paste input "60GI-BST1584-GR"
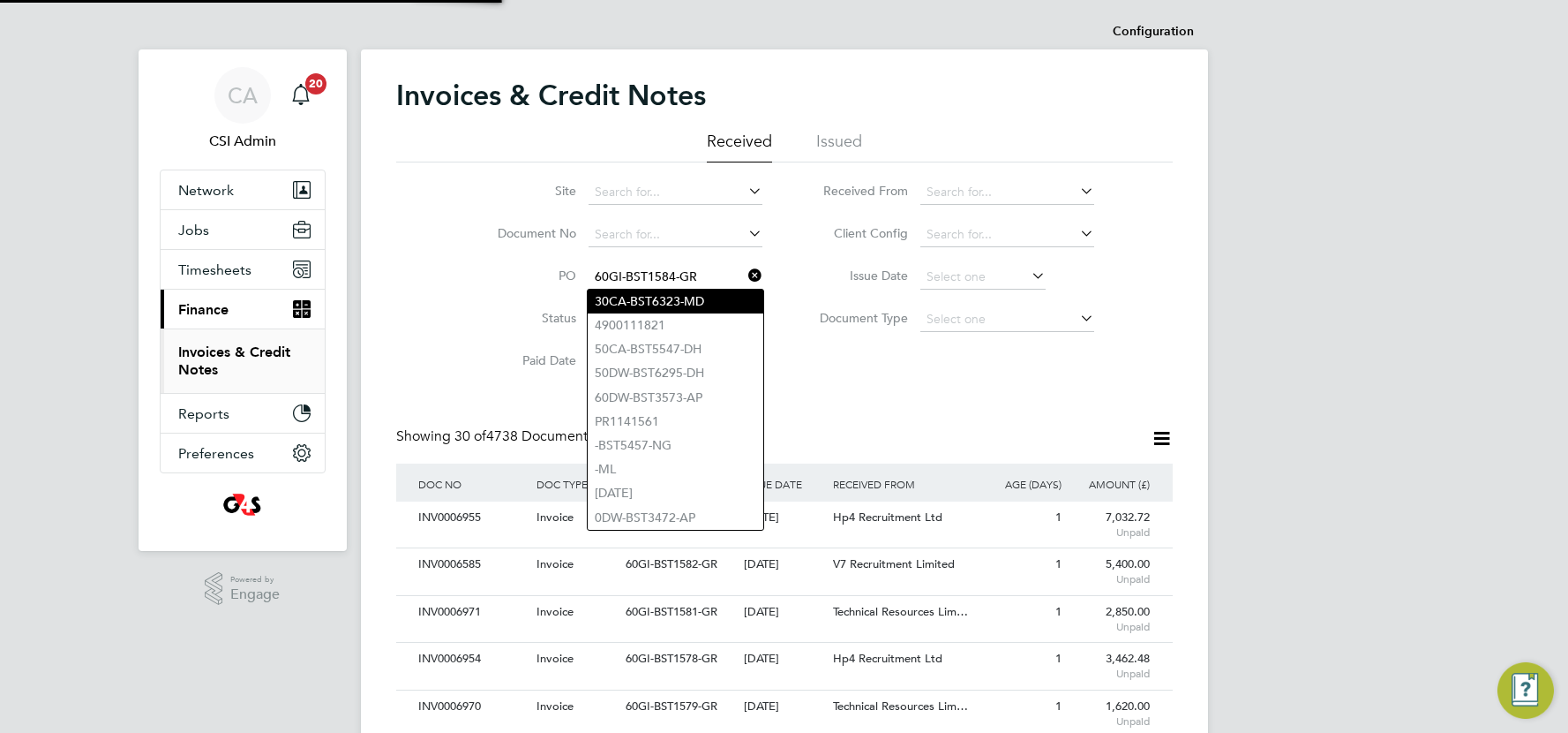
scroll to position [32, 119]
type input "60GI-BST1584-GR"
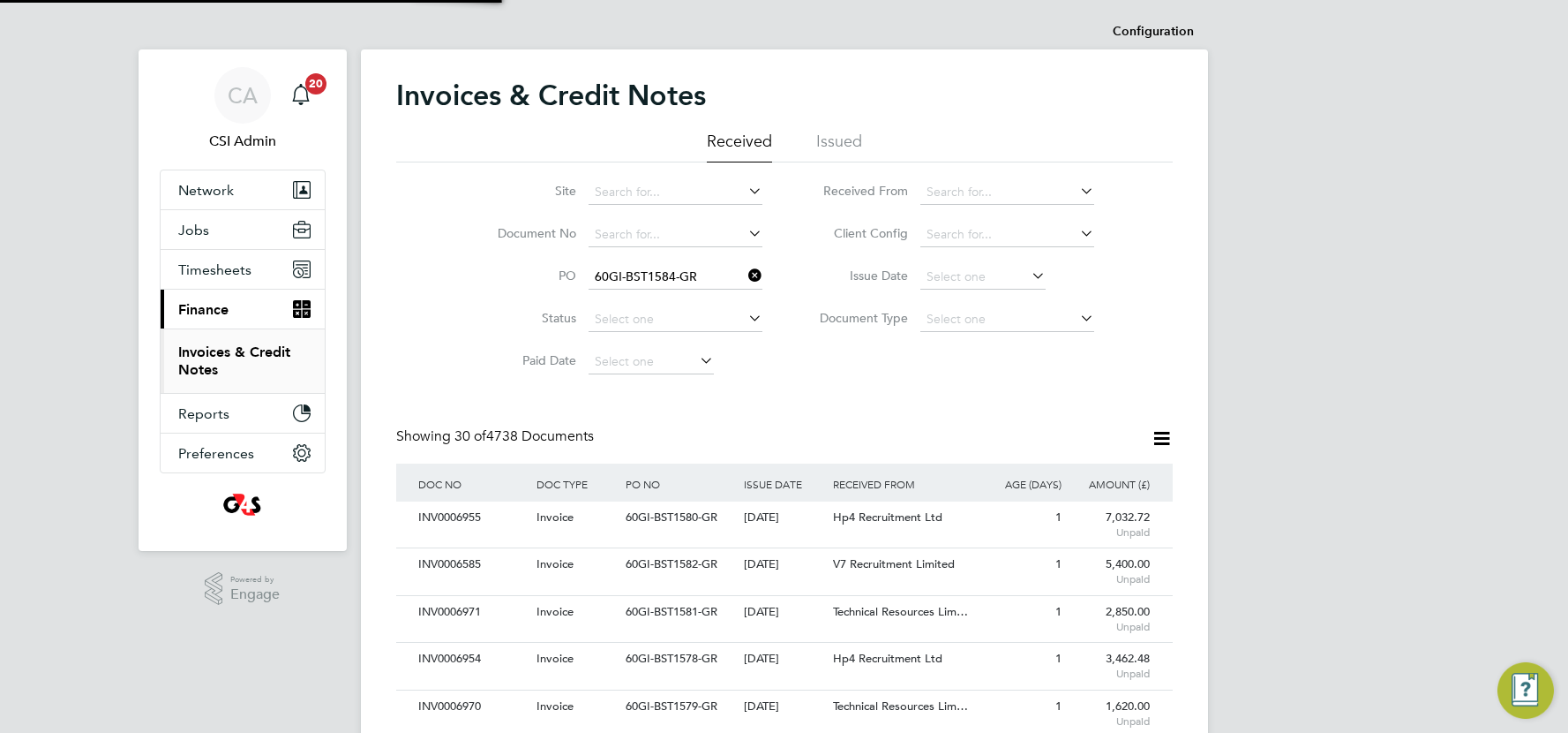
click at [682, 301] on b "60GI-BST1584-GR" at bounding box center [646, 301] width 103 height 15
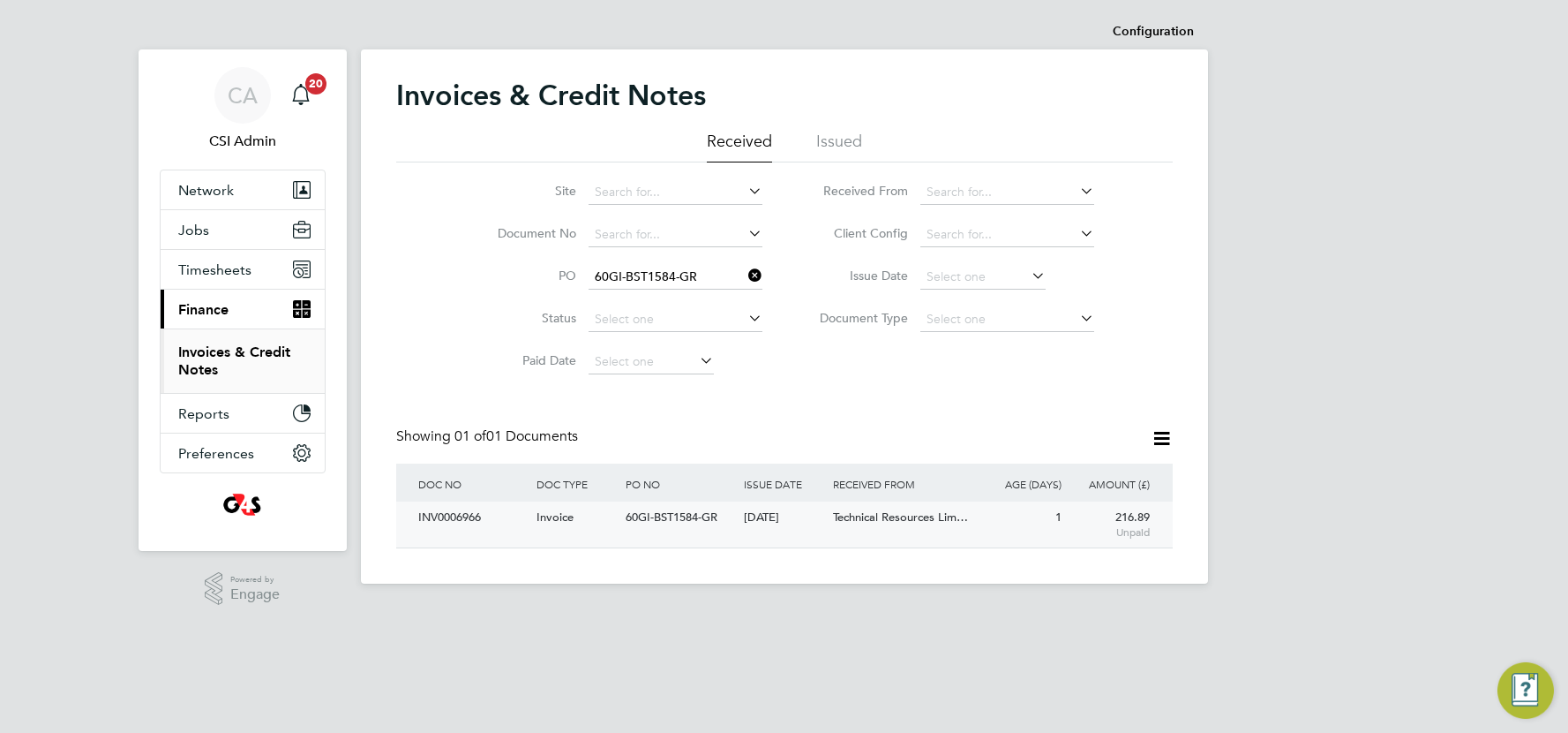
click at [649, 530] on div "60GI-BST1584-GR" at bounding box center [680, 517] width 118 height 32
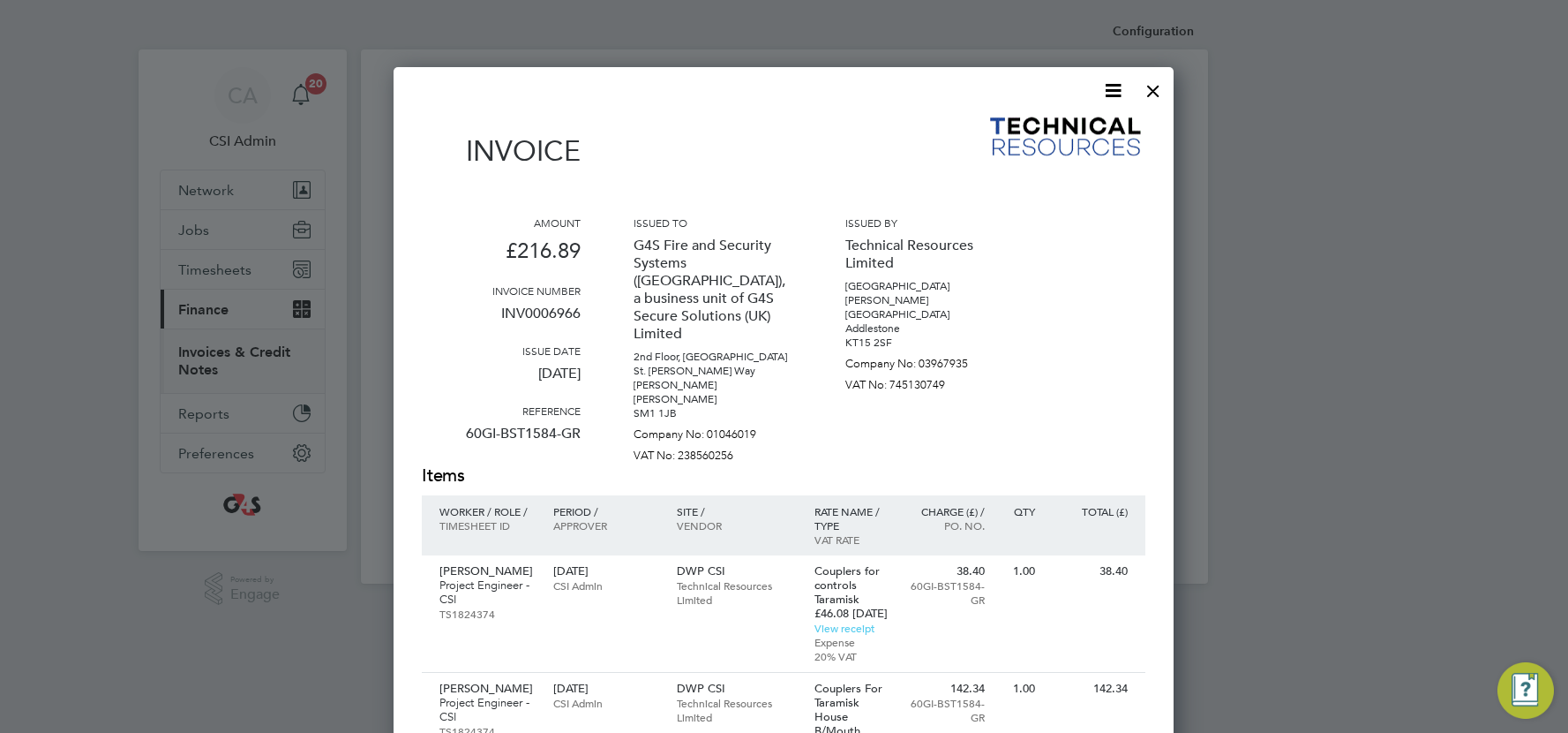
click at [1156, 91] on div at bounding box center [1153, 86] width 32 height 32
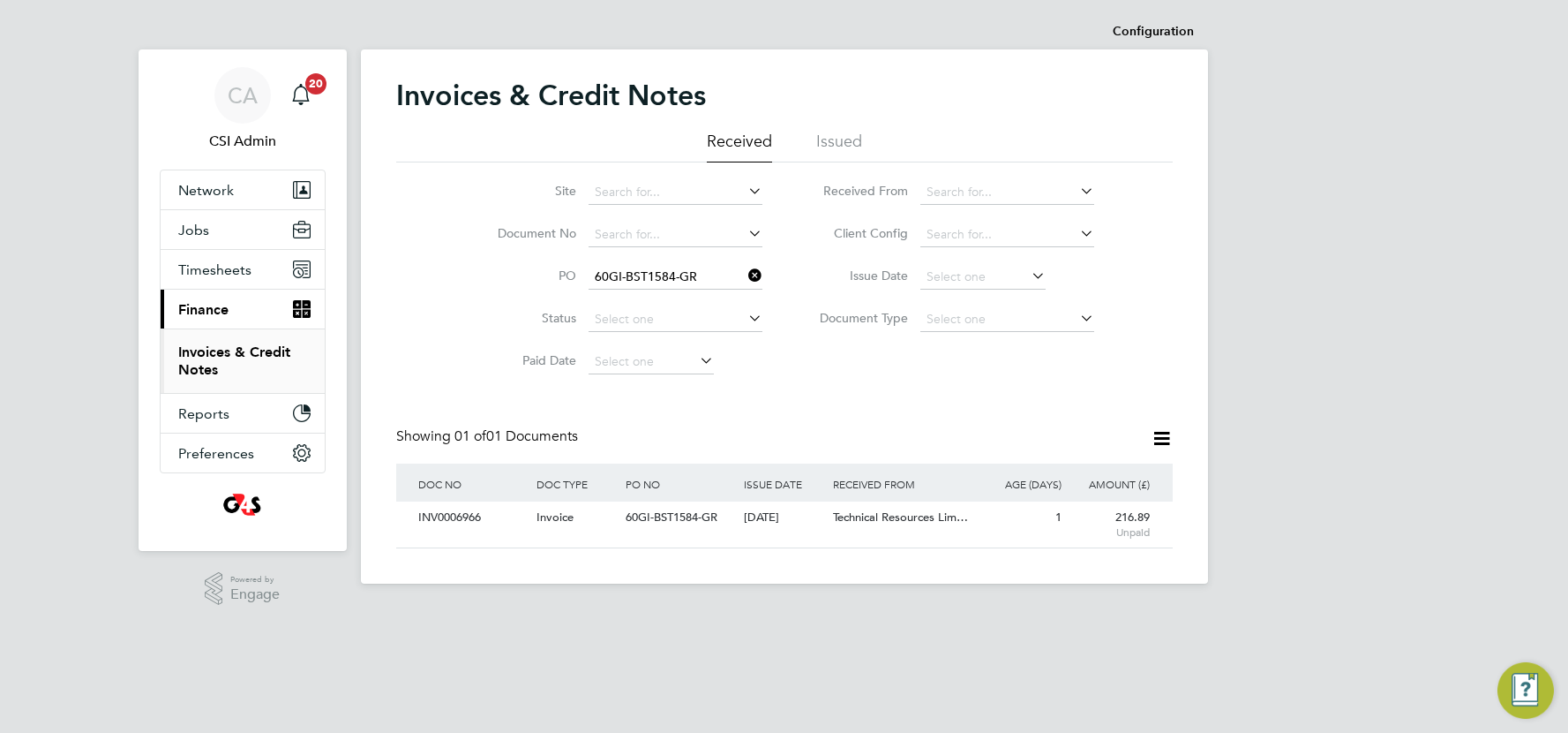
click at [744, 274] on icon at bounding box center [744, 275] width 0 height 24
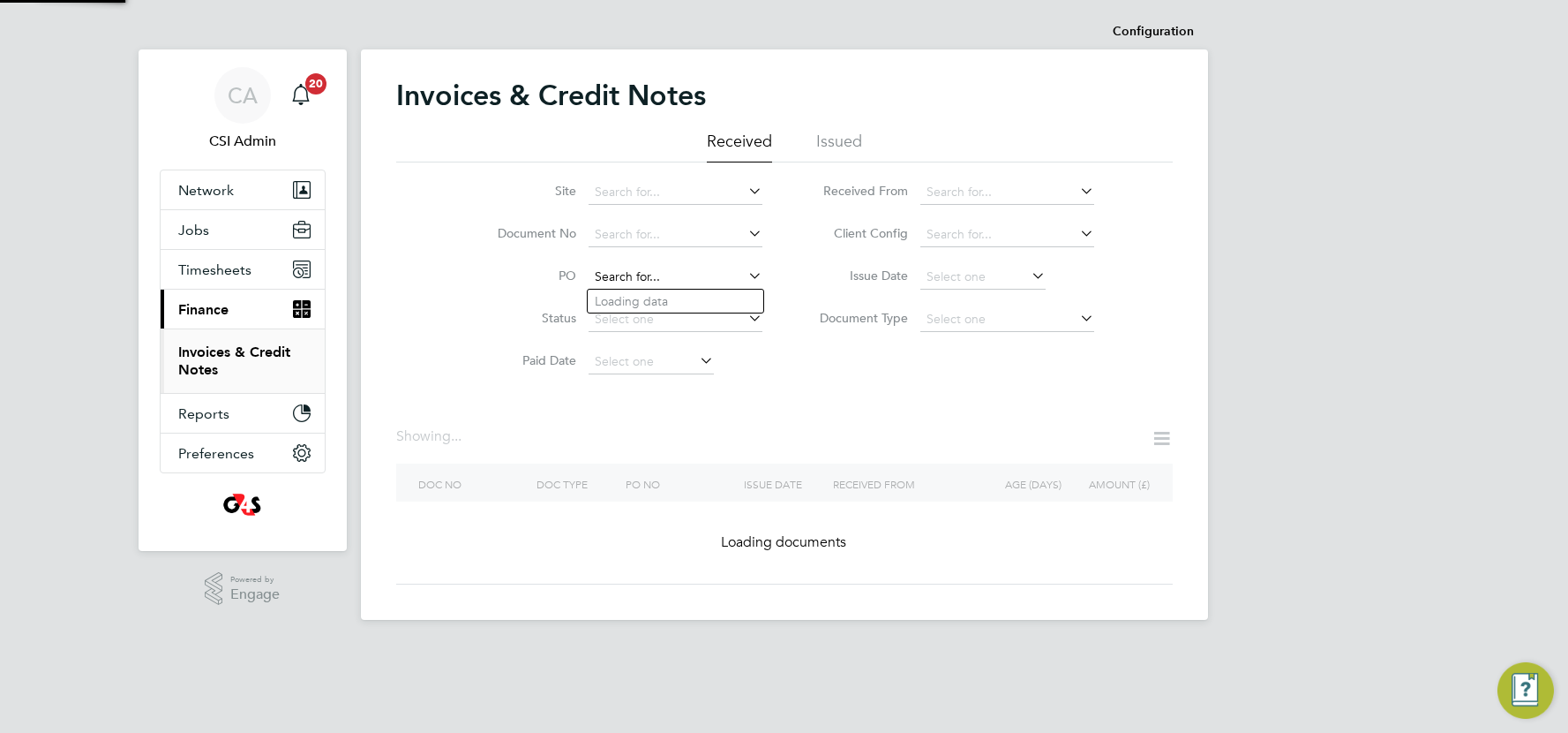
click at [643, 277] on input at bounding box center [676, 277] width 174 height 24
paste input "60GI-BST1577-GR"
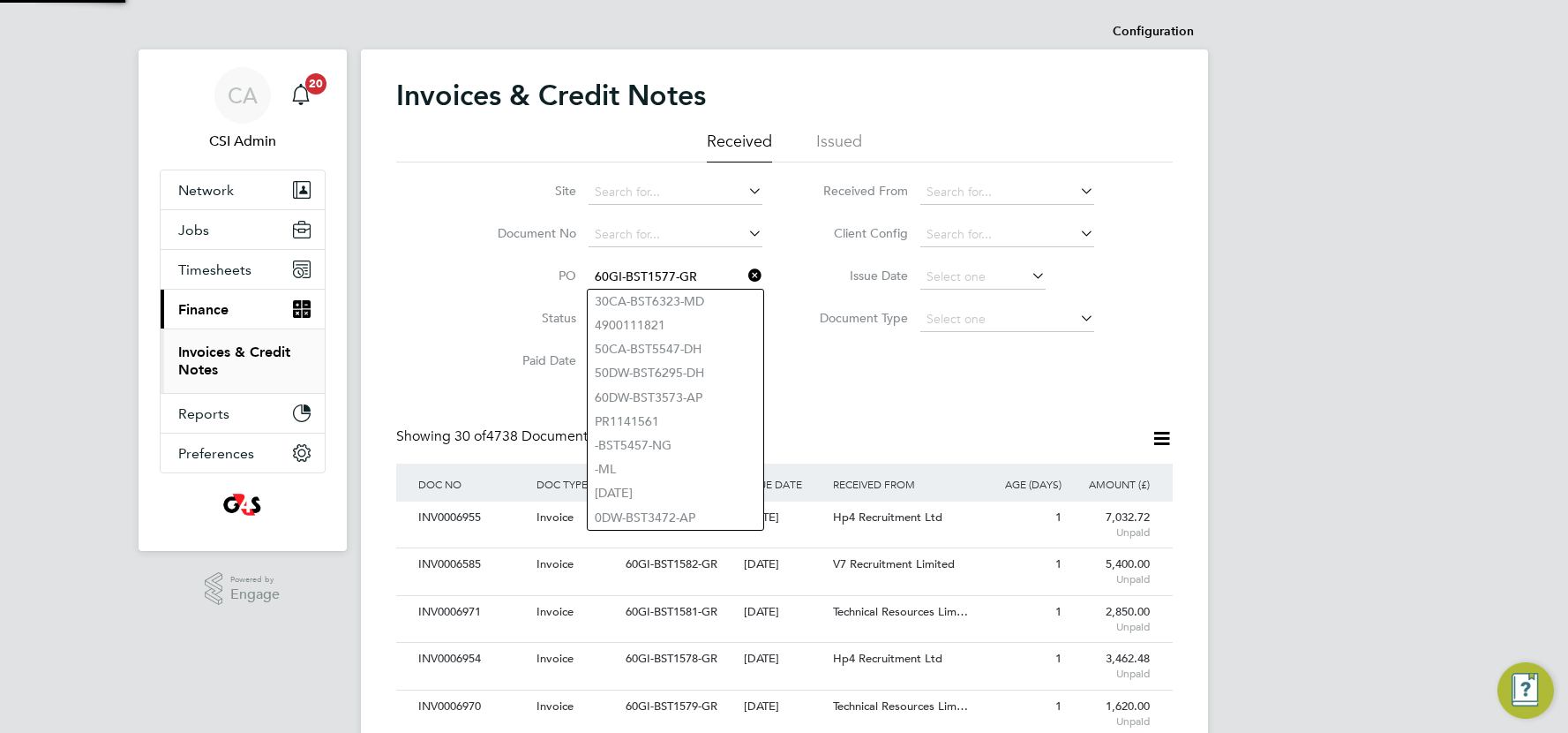
scroll to position [32, 119]
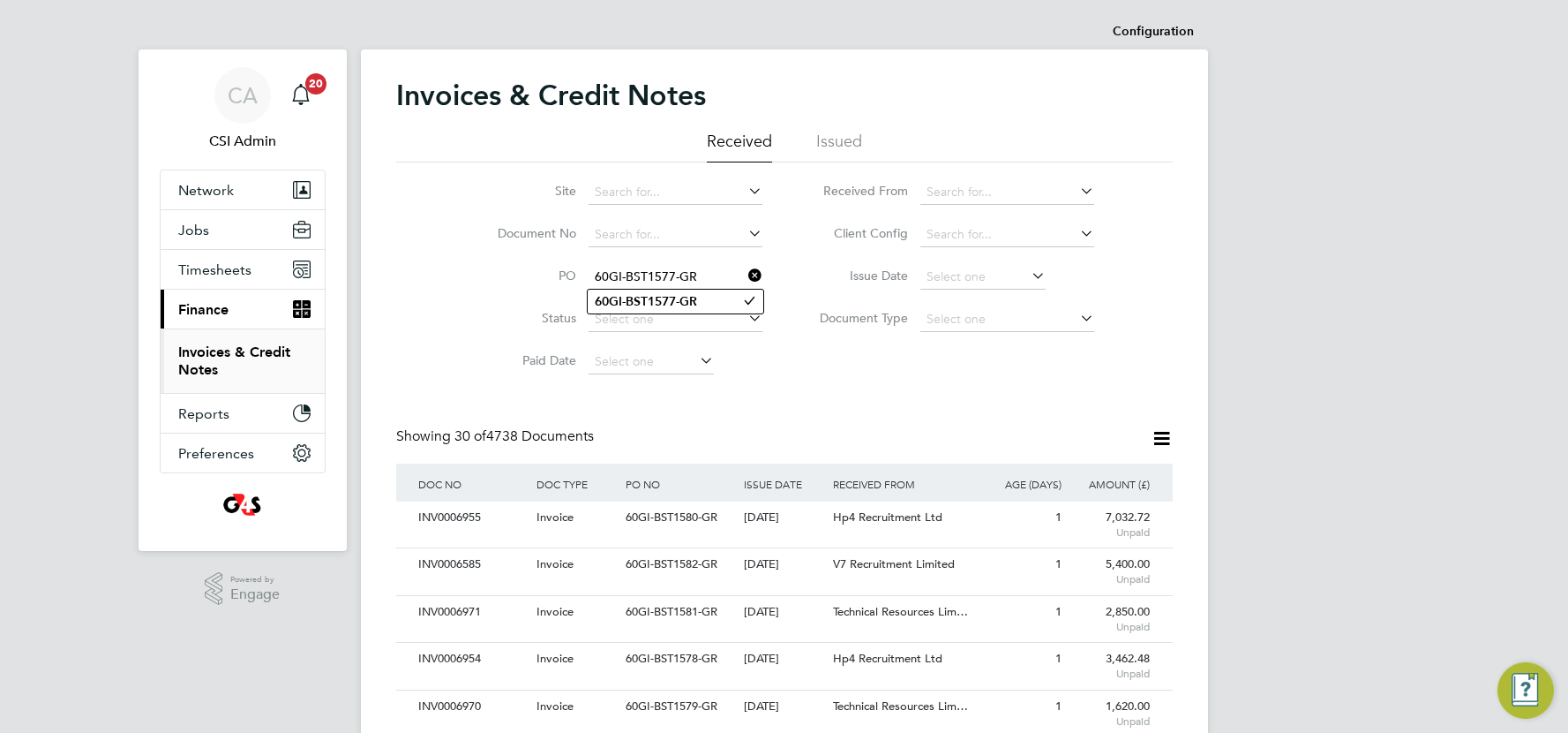
type input "60GI-BST1577-GR"
click at [656, 302] on b "60GI-BST1577-GR" at bounding box center [646, 301] width 103 height 15
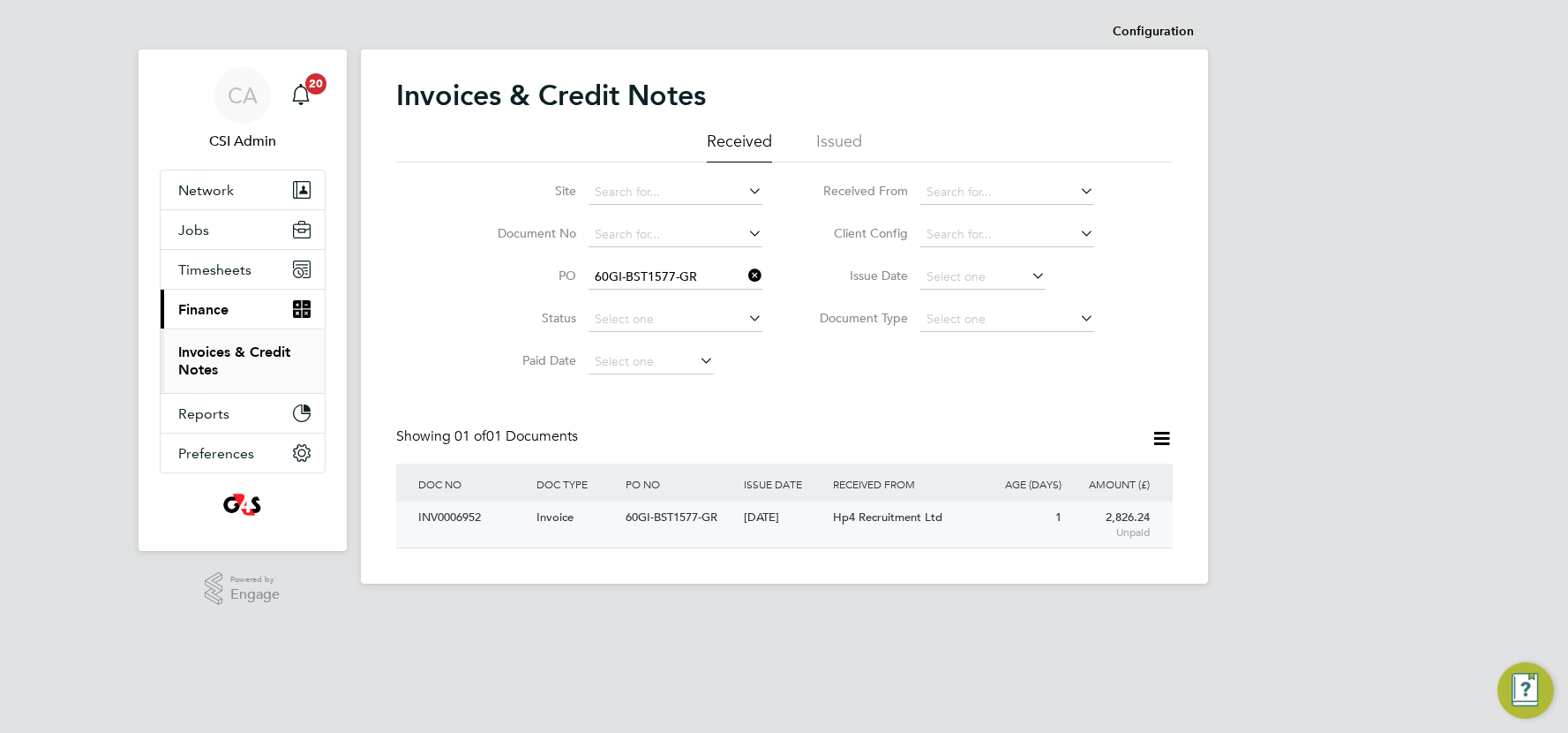
click at [845, 522] on span "Hp4 Recruitment Ltd" at bounding box center [888, 516] width 109 height 15
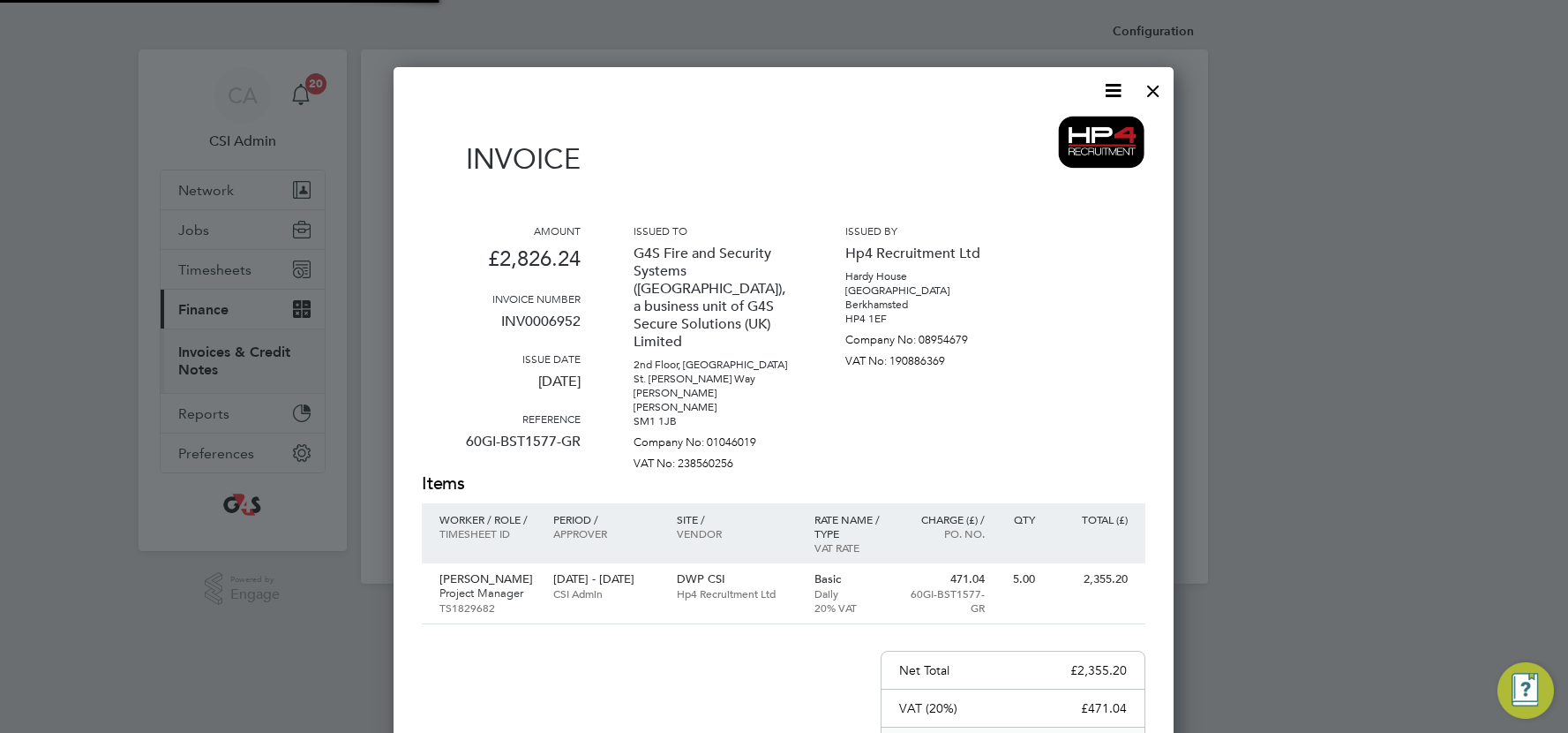
scroll to position [927, 781]
click at [1153, 90] on div at bounding box center [1153, 86] width 32 height 32
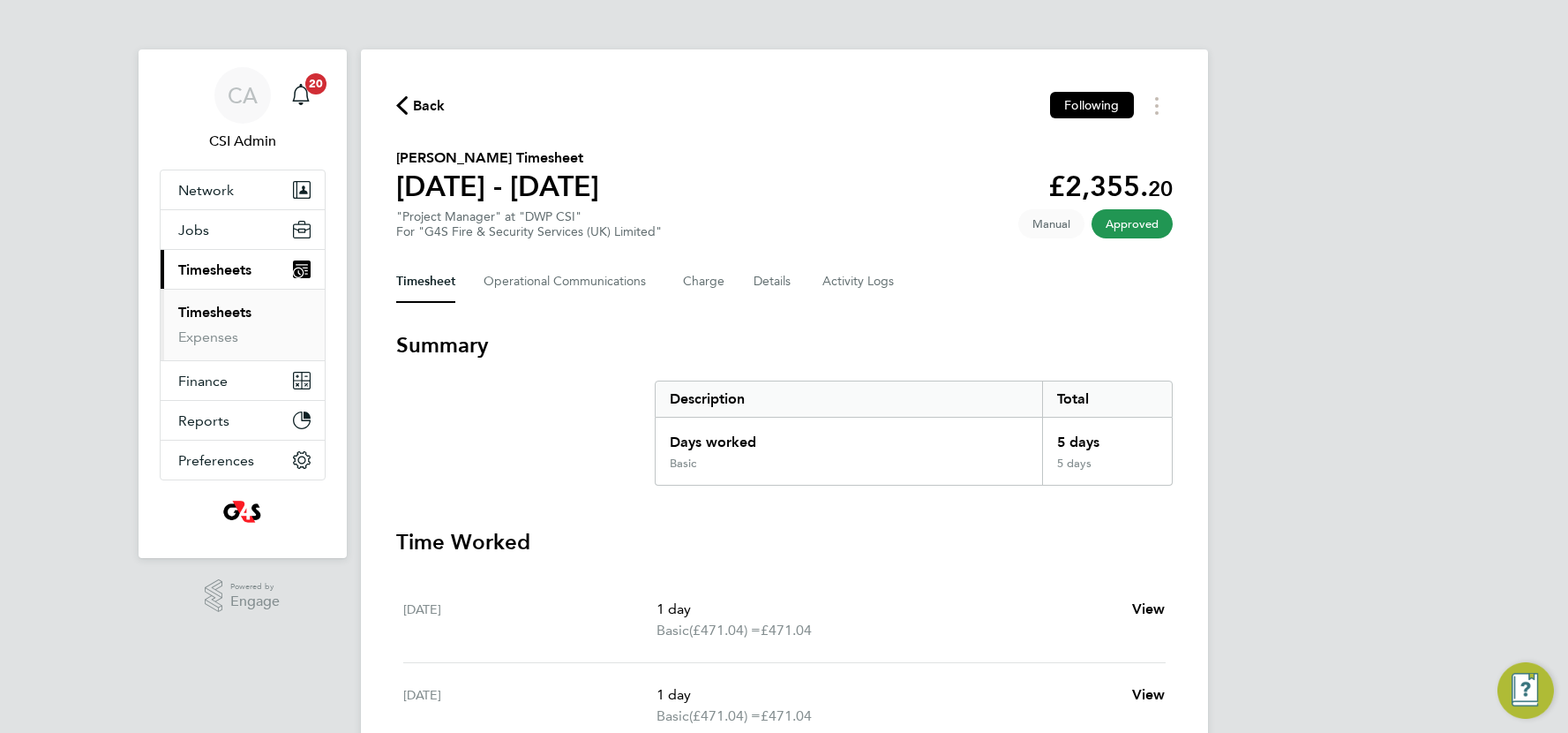
click at [906, 275] on div "Timesheet Operational Communications Charge Details Activity Logs" at bounding box center [784, 280] width 777 height 42
click at [841, 279] on Logs-tab "Activity Logs" at bounding box center [860, 280] width 74 height 42
